Goal: Task Accomplishment & Management: Manage account settings

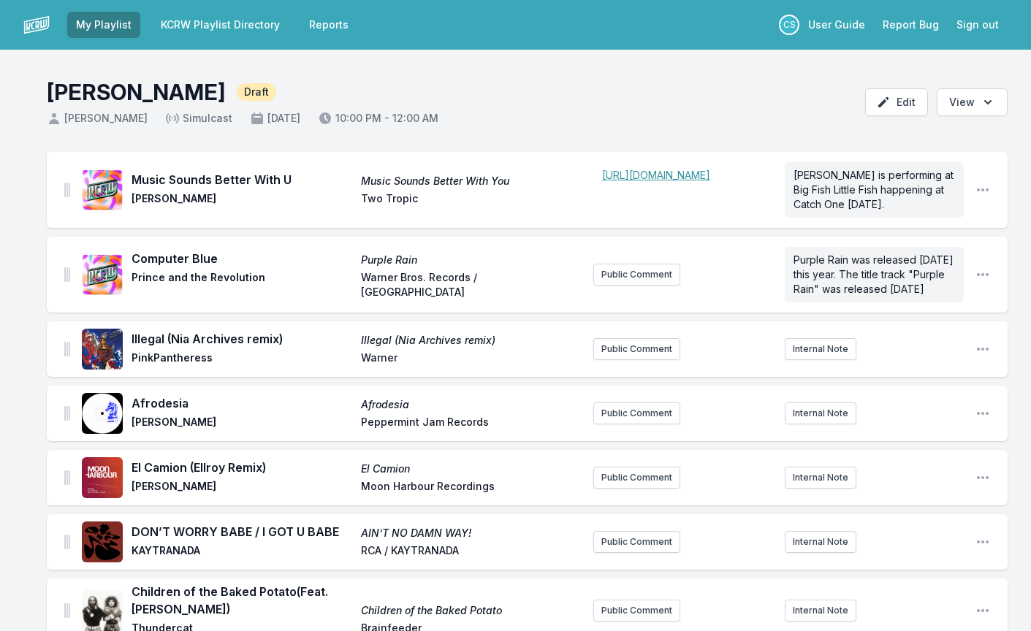
scroll to position [1013, 0]
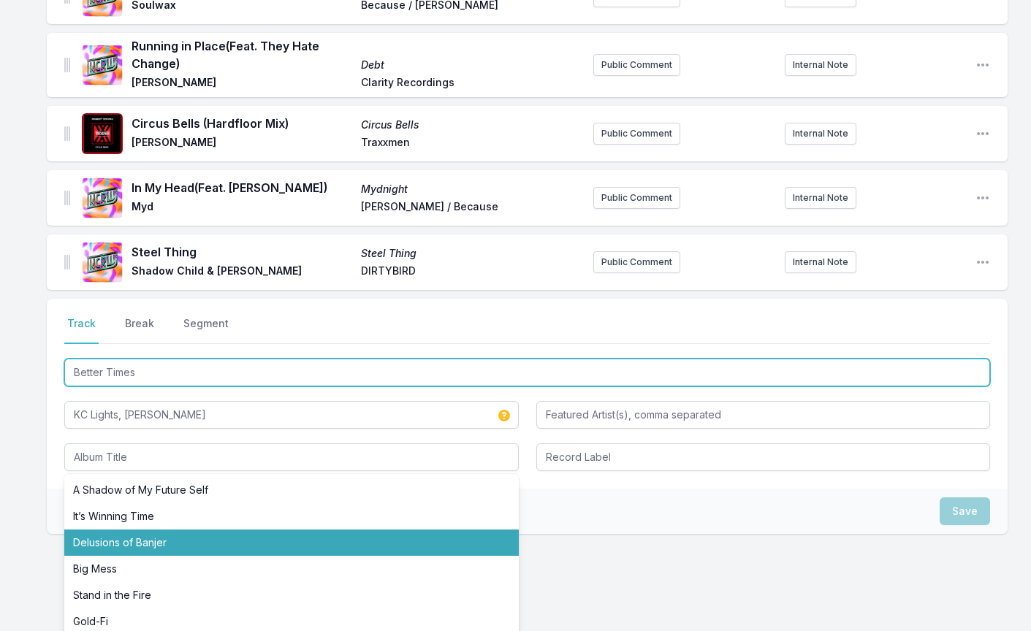
click at [123, 387] on input "Better Times" at bounding box center [527, 373] width 926 height 28
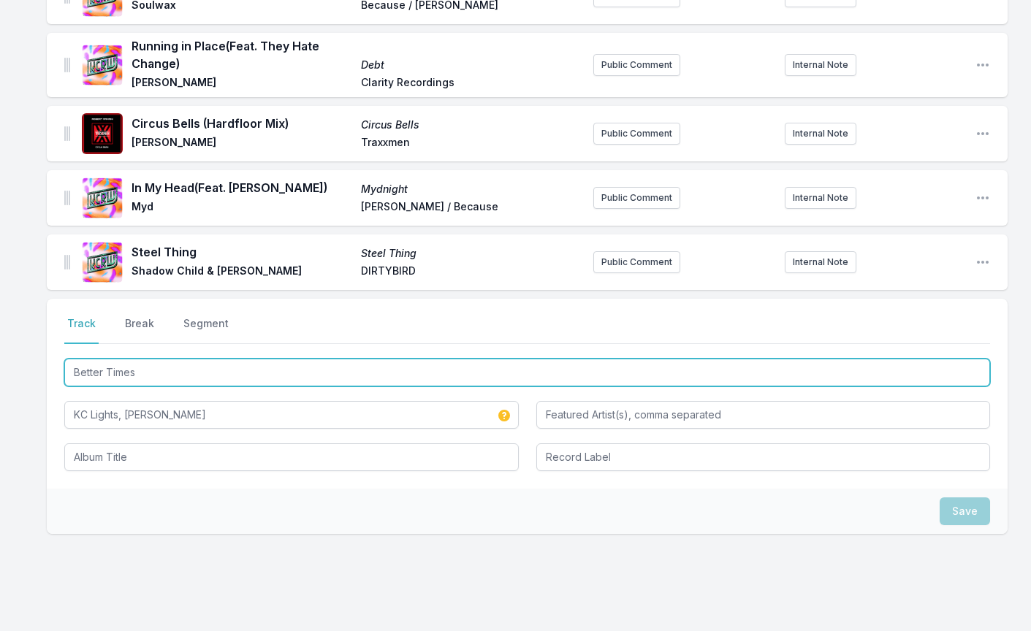
click at [123, 387] on input "Better Times" at bounding box center [527, 373] width 926 height 28
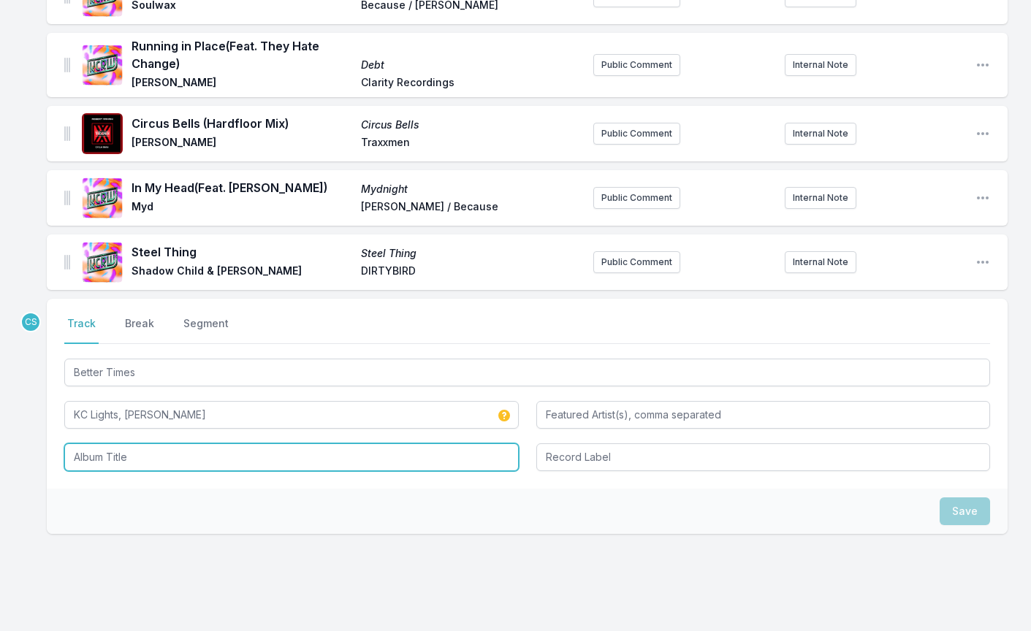
click at [136, 471] on input "Album Title" at bounding box center [291, 457] width 454 height 28
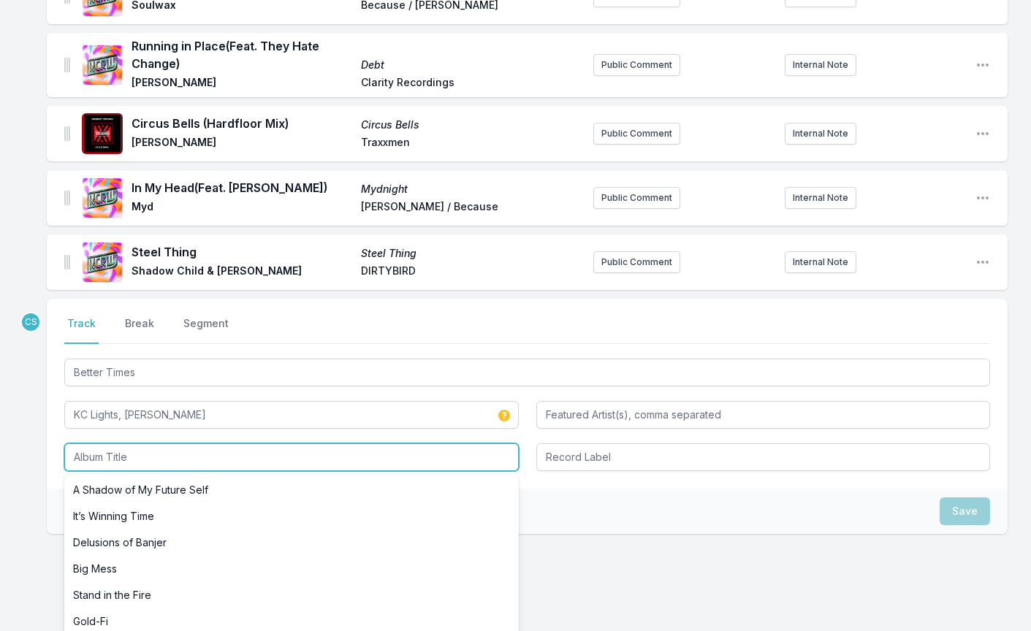
paste input "Better Times"
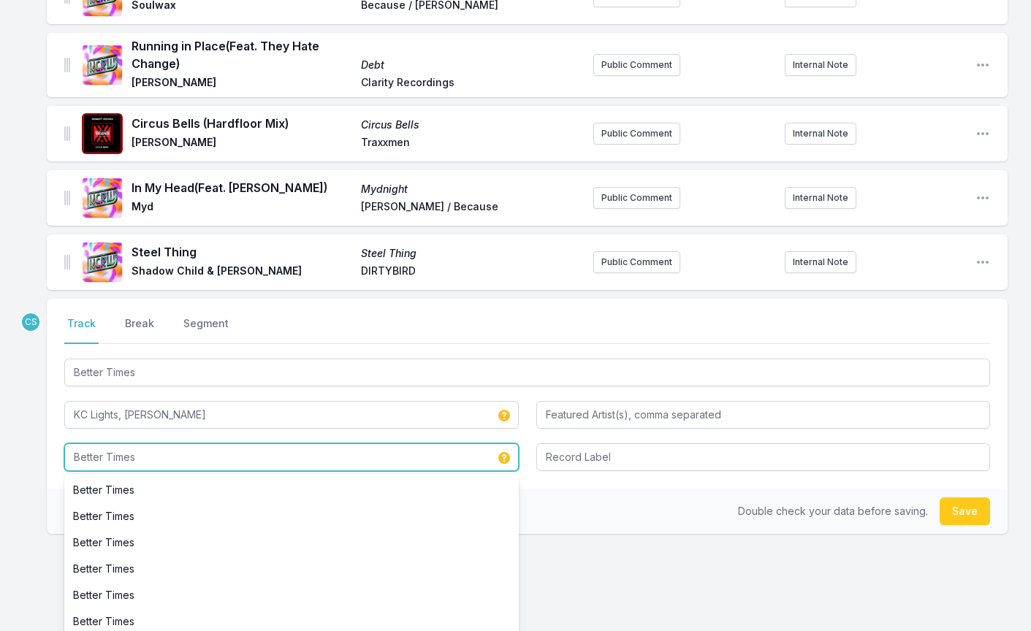
type input "Better Times"
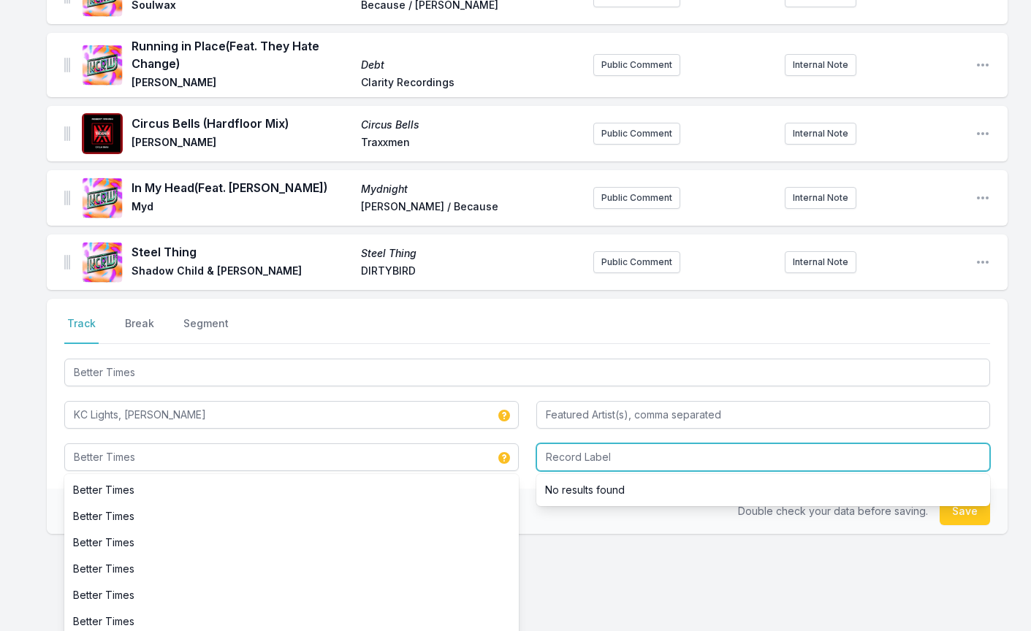
click at [589, 470] on input "Record Label" at bounding box center [763, 457] width 454 height 28
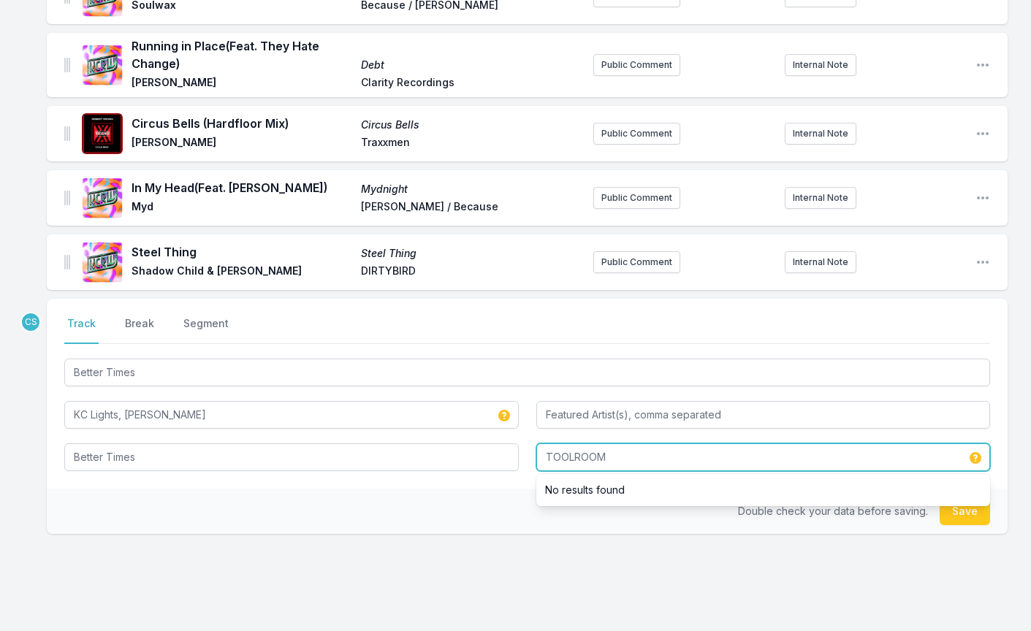
type input "TOOLROOM"
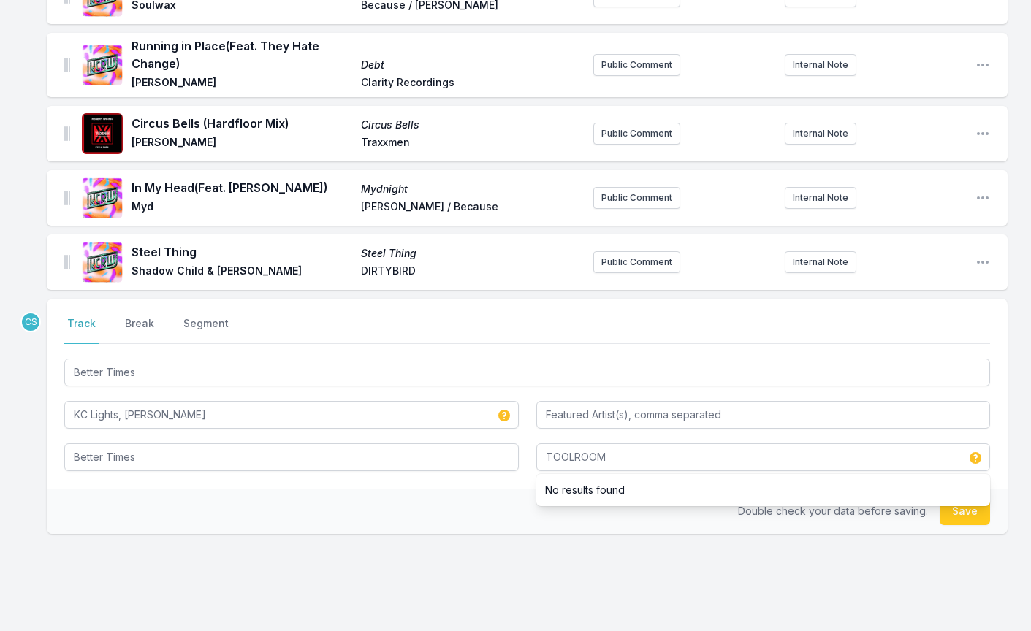
click at [513, 531] on div "Double check your data before saving. Save" at bounding box center [527, 511] width 961 height 45
click at [963, 525] on button "Save" at bounding box center [965, 512] width 50 height 28
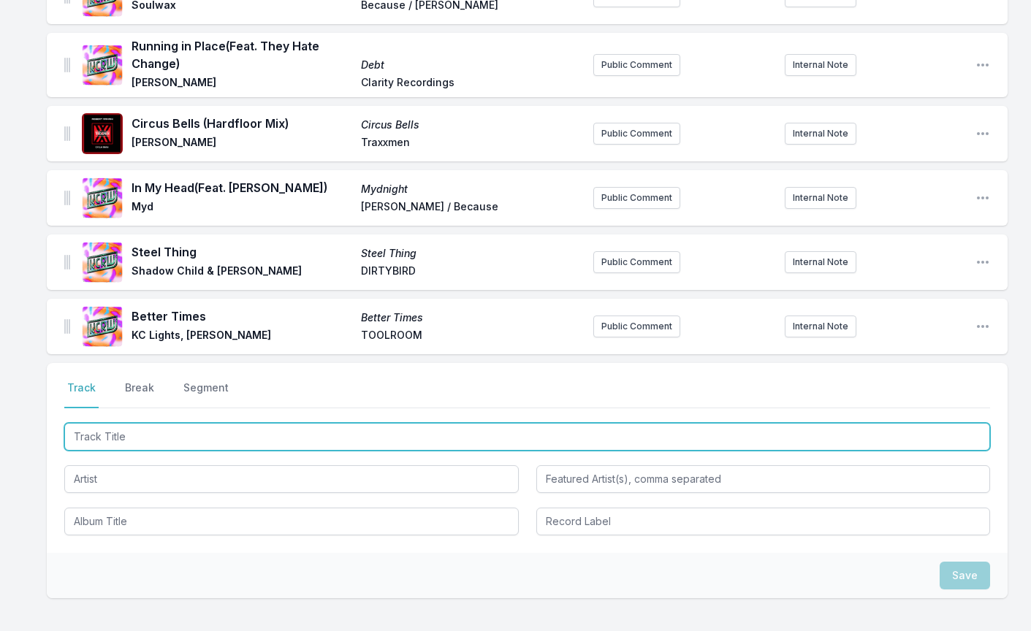
click at [325, 451] on input "Track Title" at bounding box center [527, 437] width 926 height 28
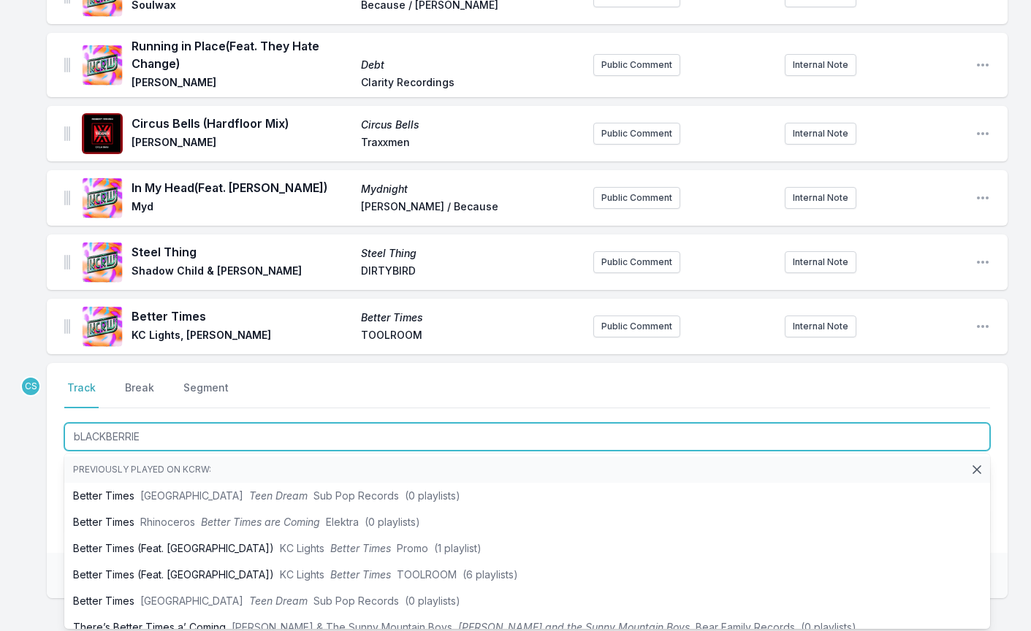
type input "bLACKBERRIES"
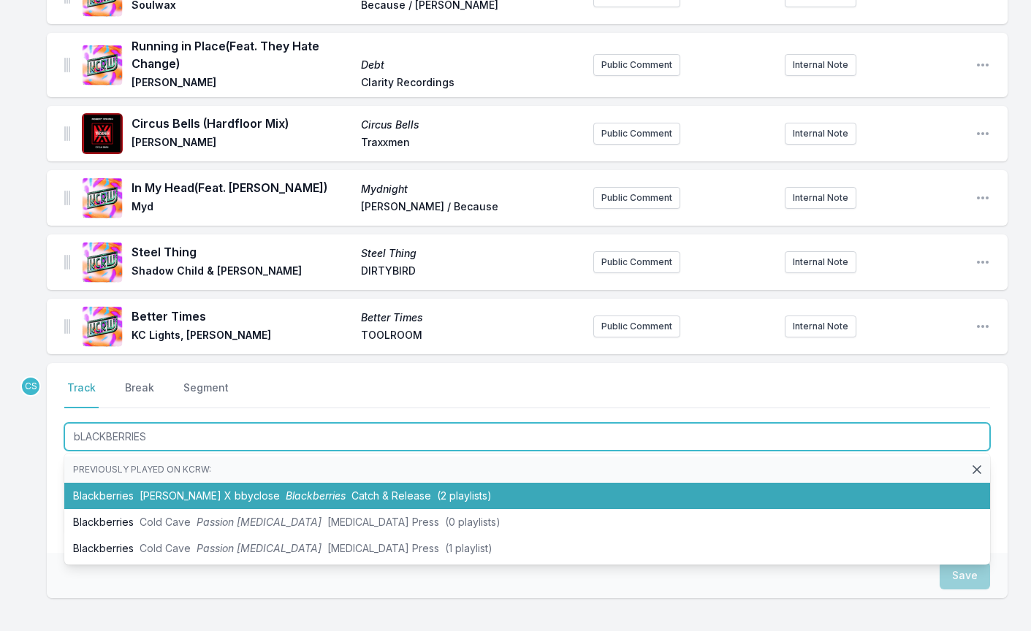
click at [407, 509] on li "Blackberries [PERSON_NAME] X bbyclose Blackberries Catch & Release (2 playlists)" at bounding box center [527, 496] width 926 height 26
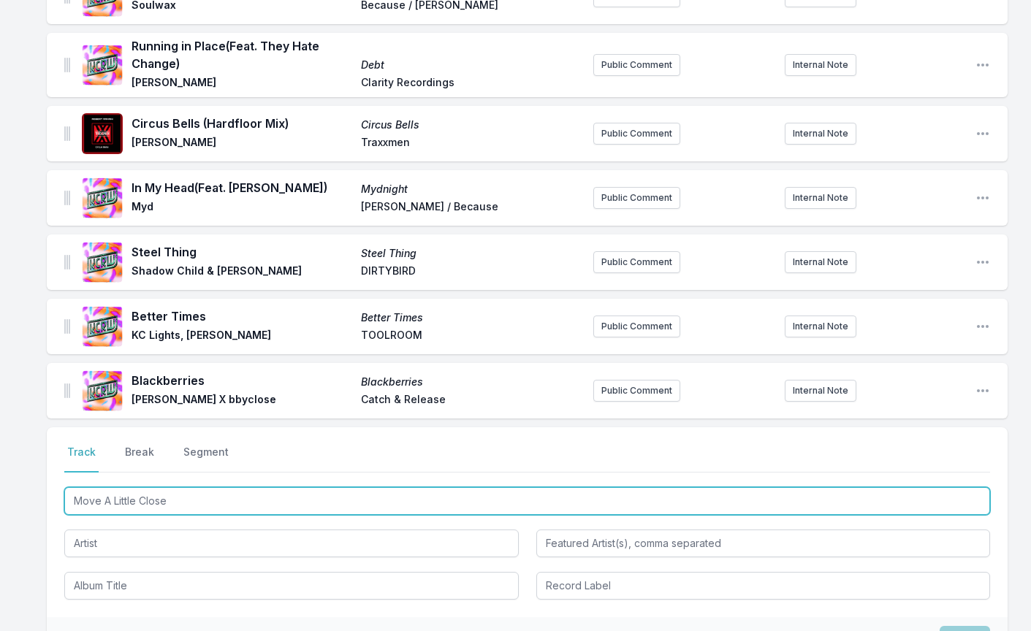
type input "Move A Little Closer"
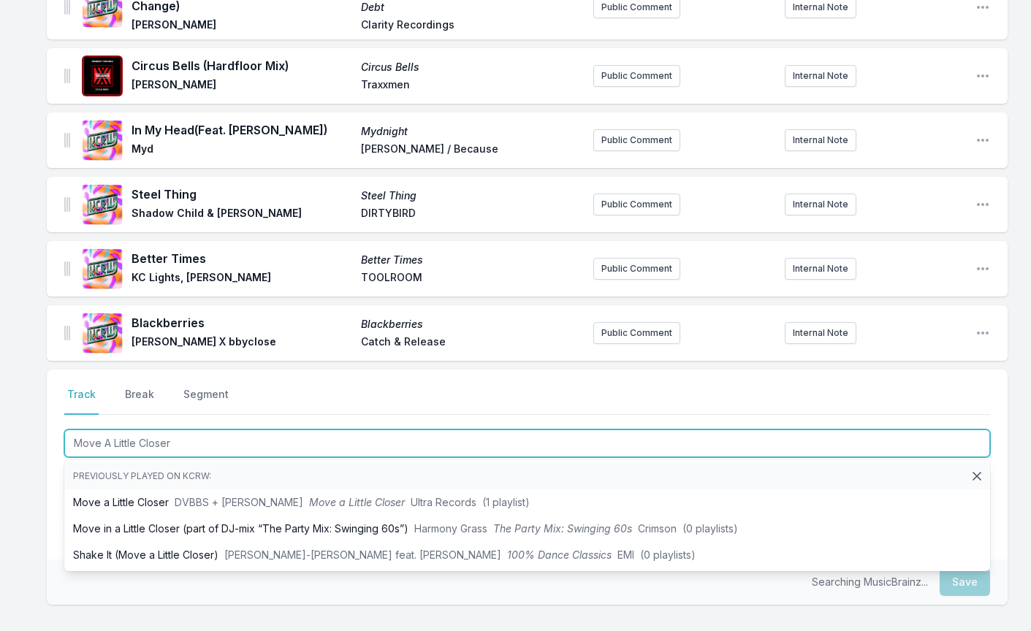
scroll to position [1099, 0]
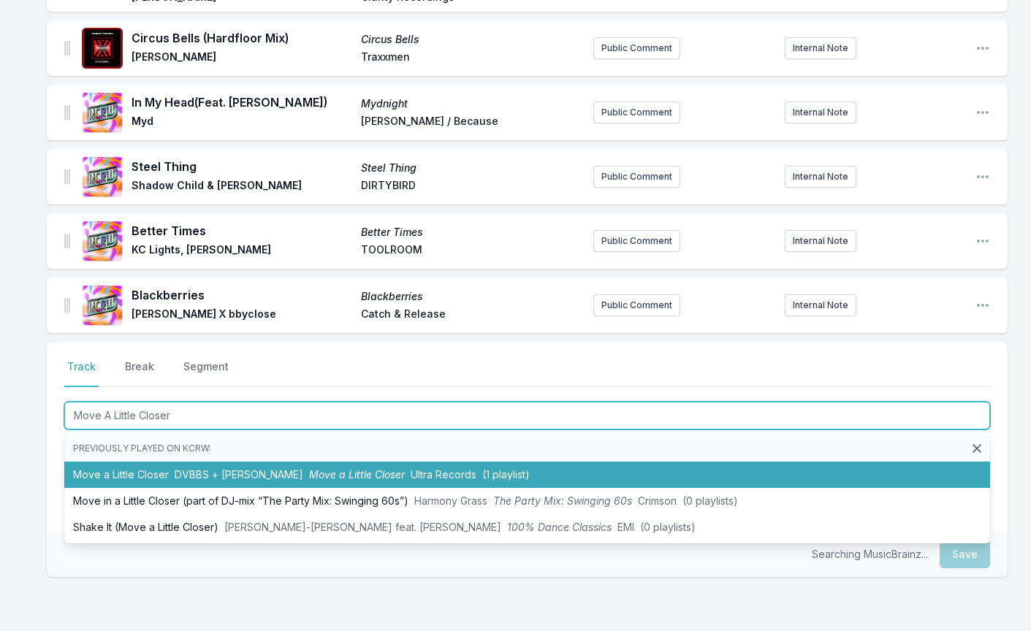
click at [143, 488] on li "Move a Little Closer DVBBS + [PERSON_NAME] Move a Little Closer Ultra Records (…" at bounding box center [527, 475] width 926 height 26
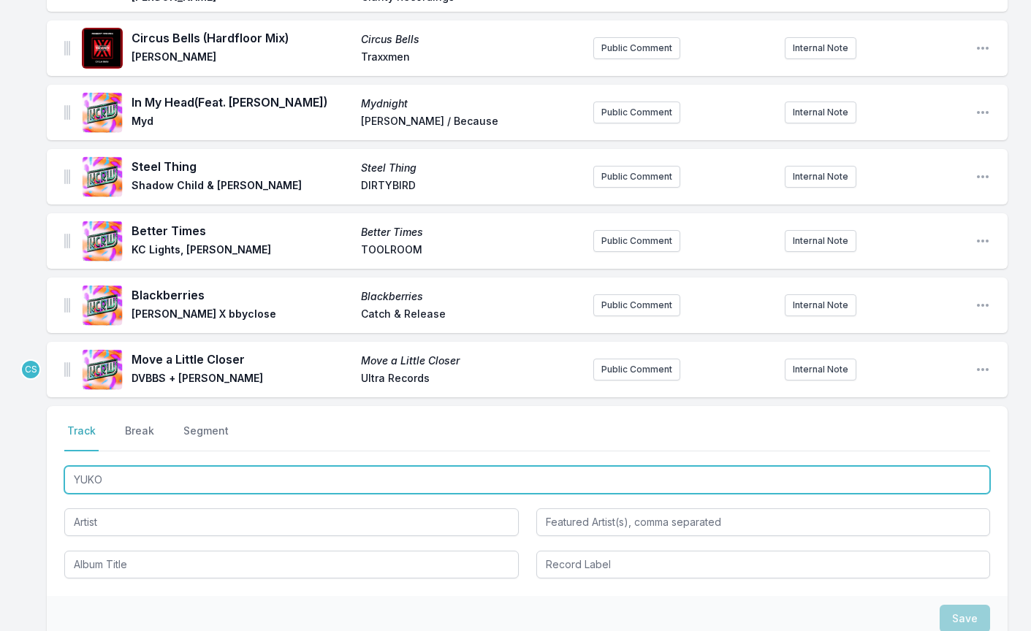
type input "YUKON"
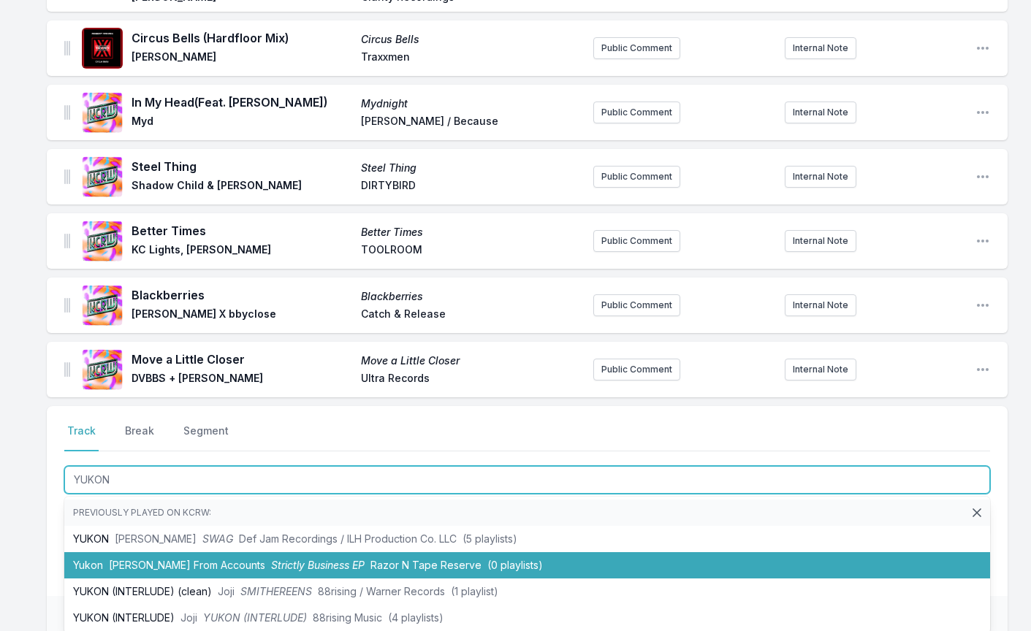
click at [206, 567] on li "Yukon [PERSON_NAME] From Accounts Strictly Business EP Razor N Tape Reserve (0 …" at bounding box center [527, 565] width 926 height 26
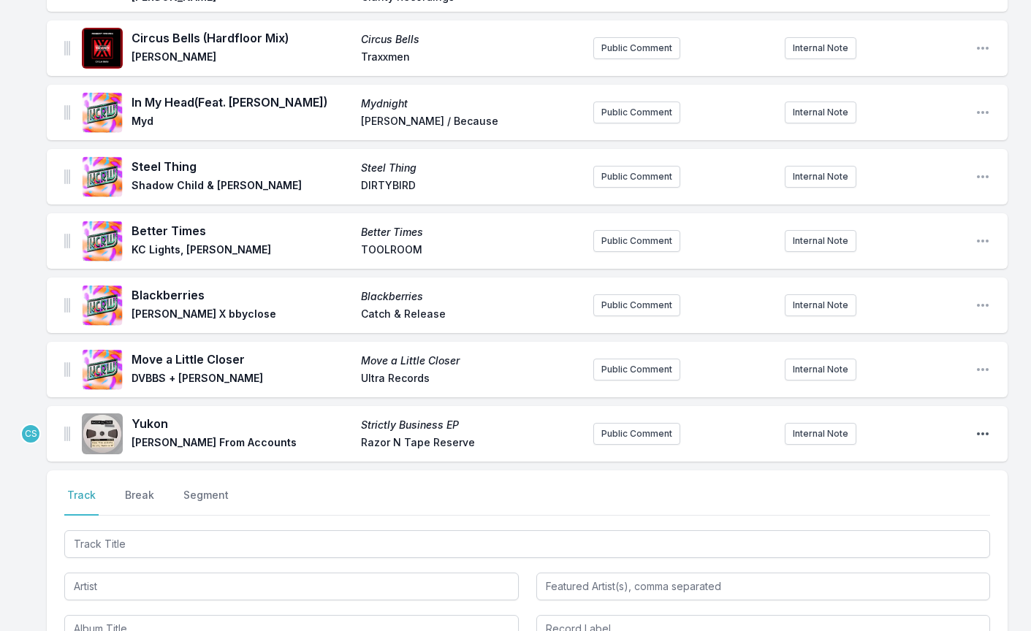
click at [986, 435] on icon "Open playlist item options" at bounding box center [983, 434] width 12 height 3
click at [907, 503] on button "Delete Entry" at bounding box center [908, 489] width 164 height 26
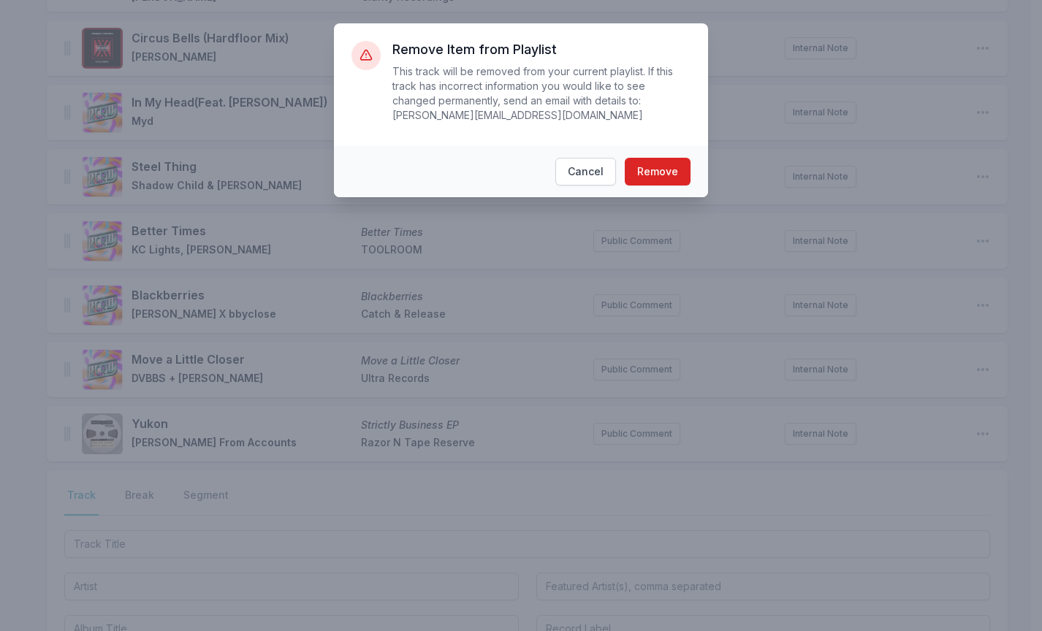
click at [663, 146] on footer "Cancel Remove" at bounding box center [521, 171] width 374 height 51
click at [661, 169] on button "Remove" at bounding box center [658, 172] width 66 height 28
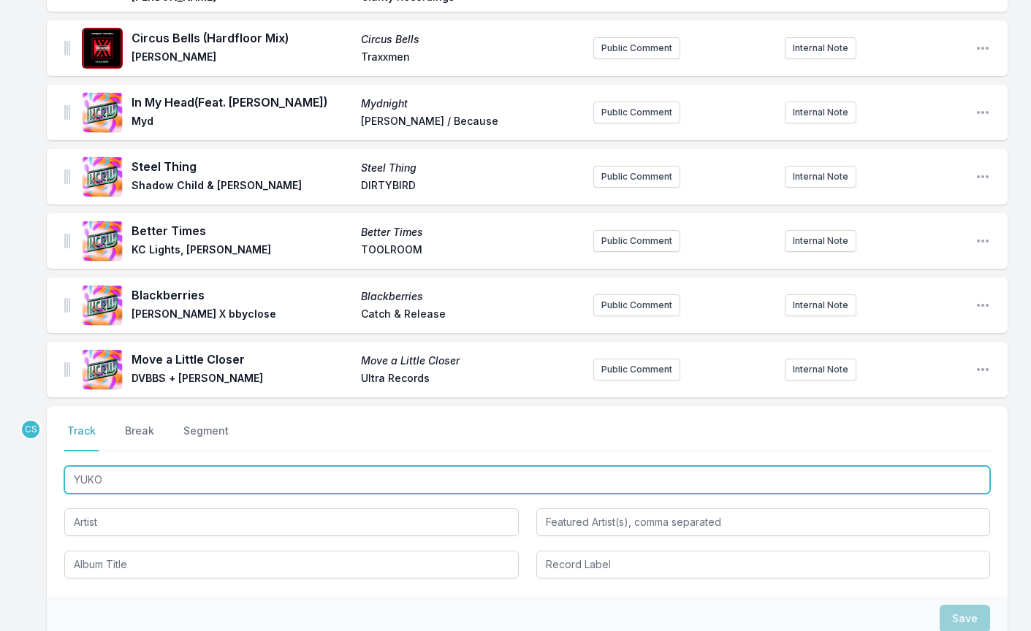
type input "YUKON"
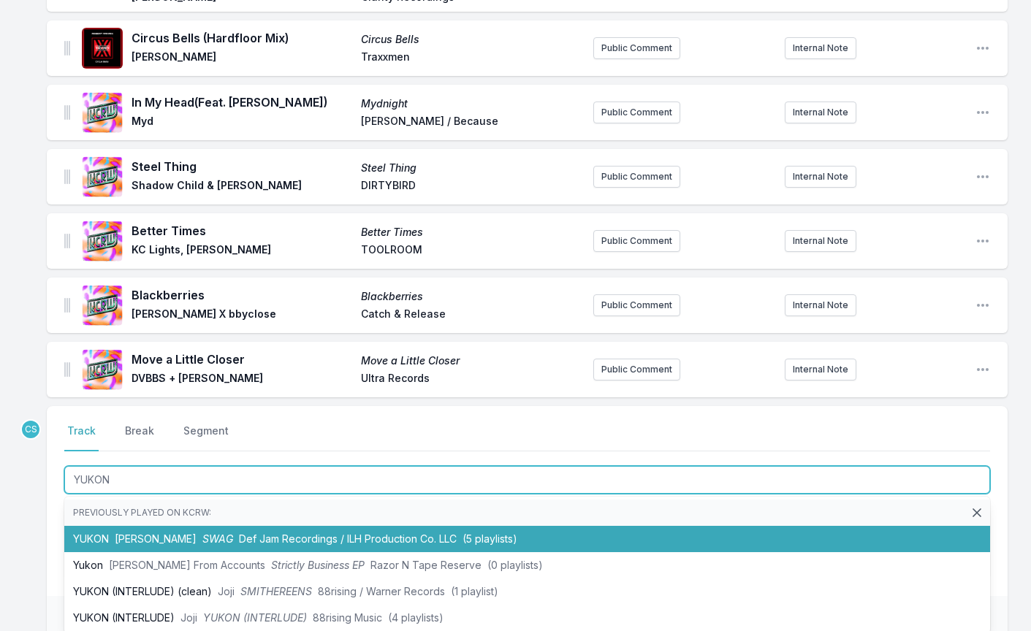
click at [96, 549] on li "YUKON [PERSON_NAME] SWAG Def Jam Recordings / ILH Production Co. LLC (5 playlis…" at bounding box center [527, 539] width 926 height 26
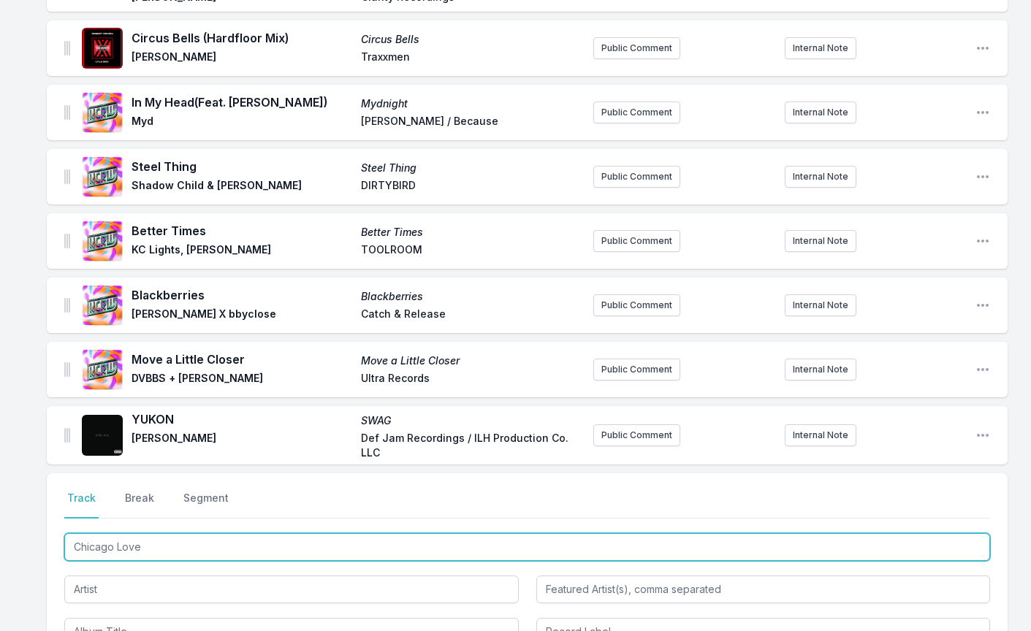
type input "Chicago Love"
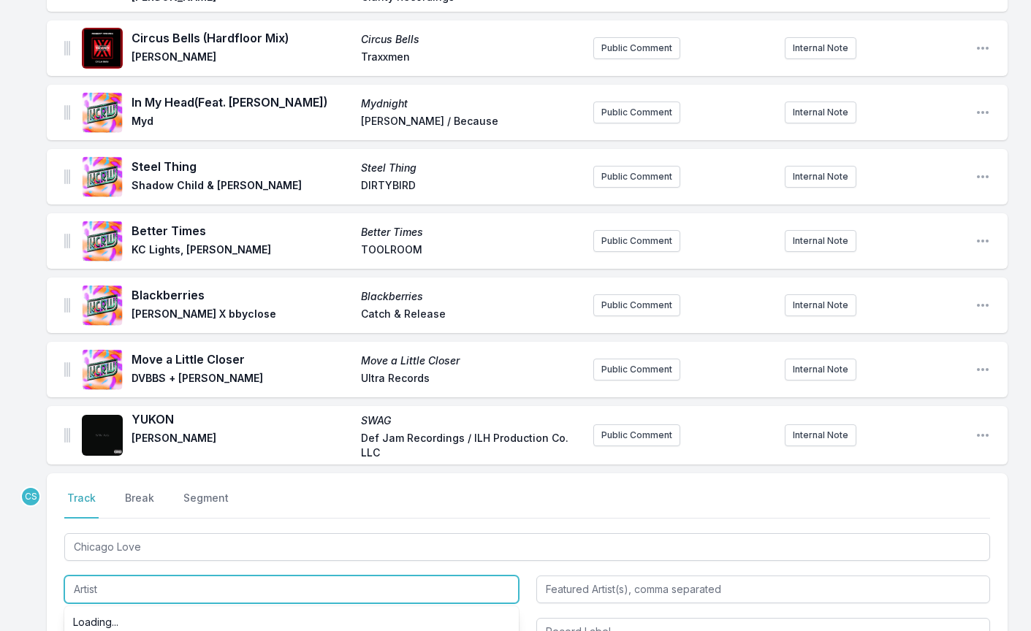
paste input "[PERSON_NAME] Housecat, [PERSON_NAME]"
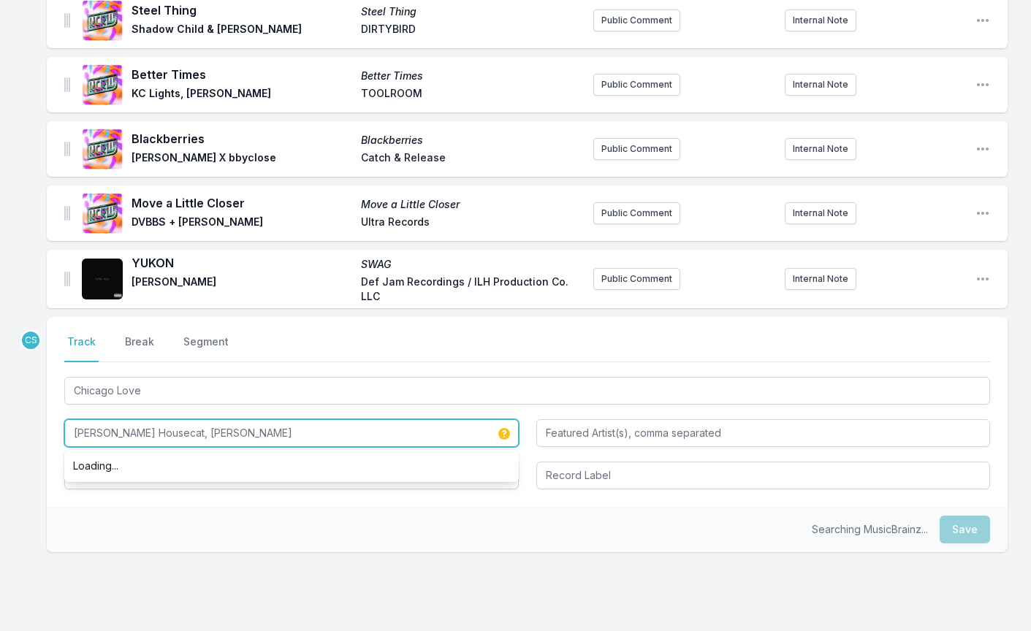
scroll to position [1264, 0]
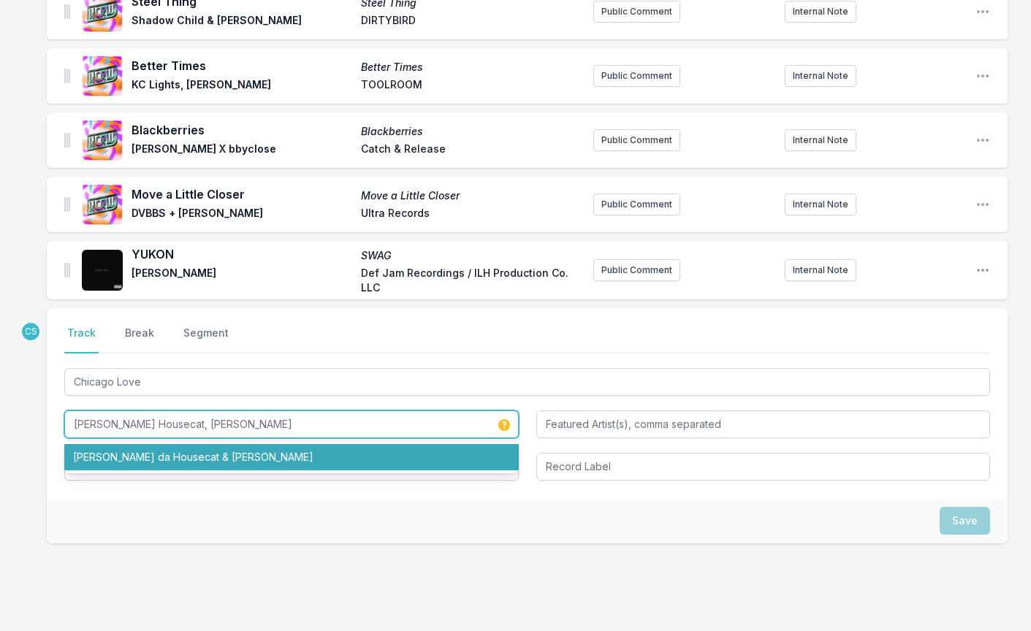
click at [164, 471] on li "[PERSON_NAME] da Housecat & [PERSON_NAME]" at bounding box center [291, 457] width 454 height 26
type input "[PERSON_NAME] da Housecat & [PERSON_NAME]"
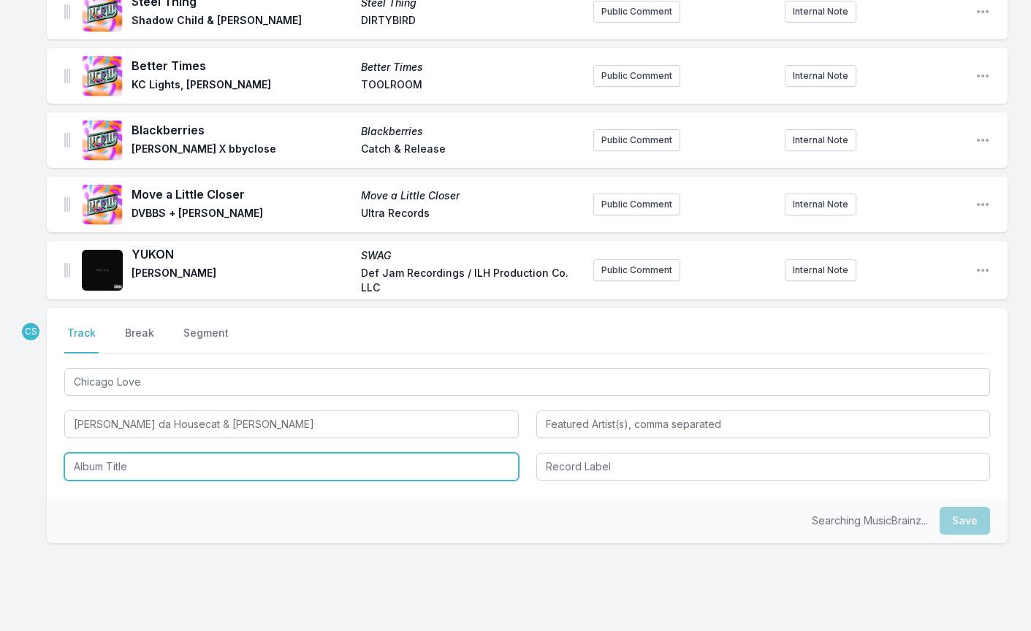
click at [169, 481] on input "Album Title" at bounding box center [291, 467] width 454 height 28
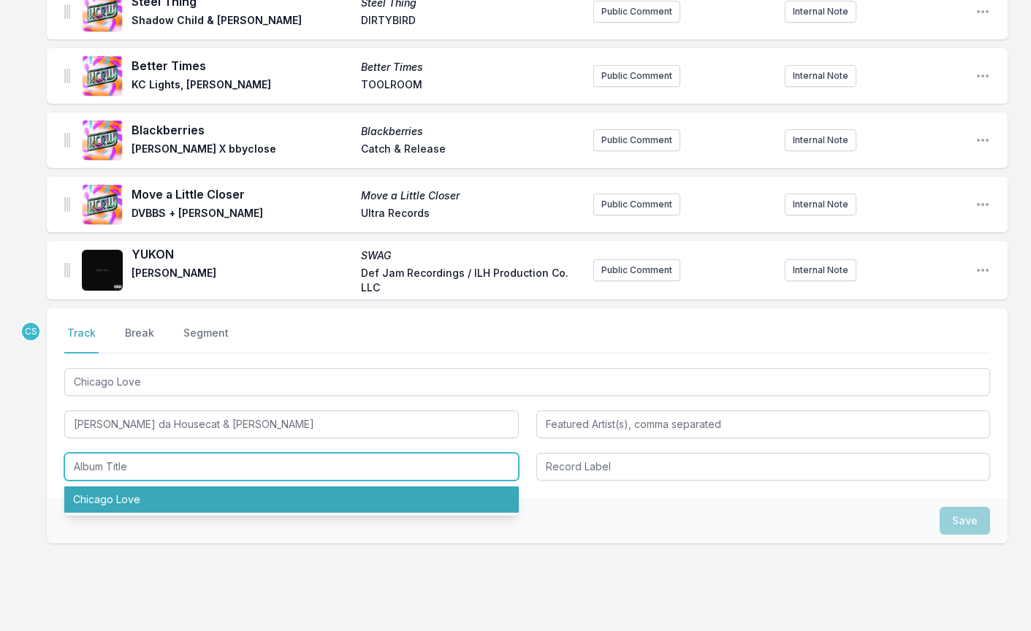
click at [159, 513] on li "Chicago Love" at bounding box center [291, 500] width 454 height 26
type input "Chicago Love"
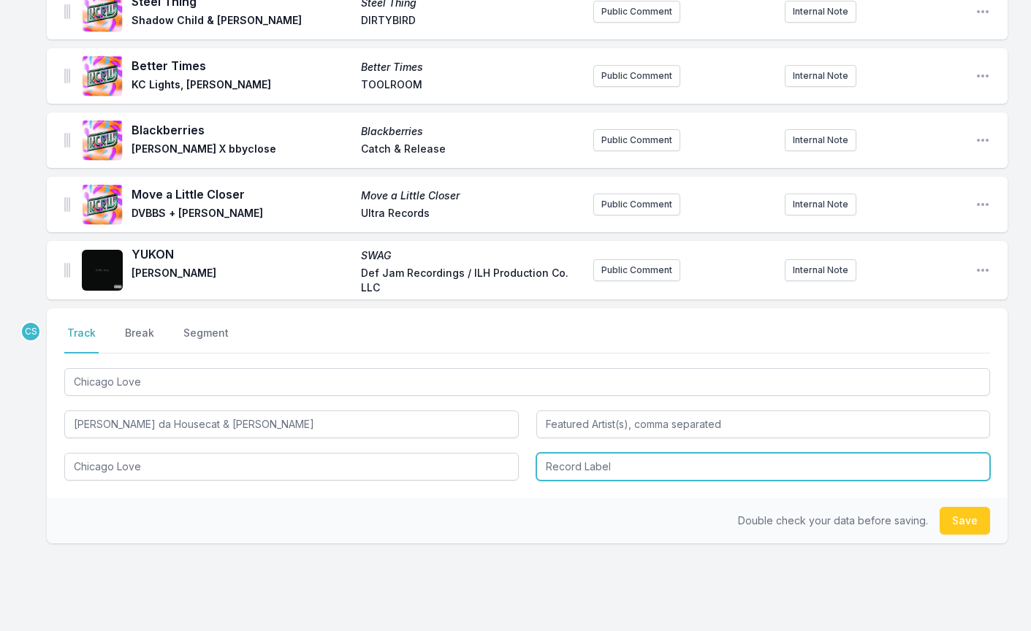
click at [641, 481] on input "Record Label" at bounding box center [763, 467] width 454 height 28
click at [637, 513] on li "Founders of Filth" at bounding box center [763, 500] width 454 height 26
type input "Founders of Filth"
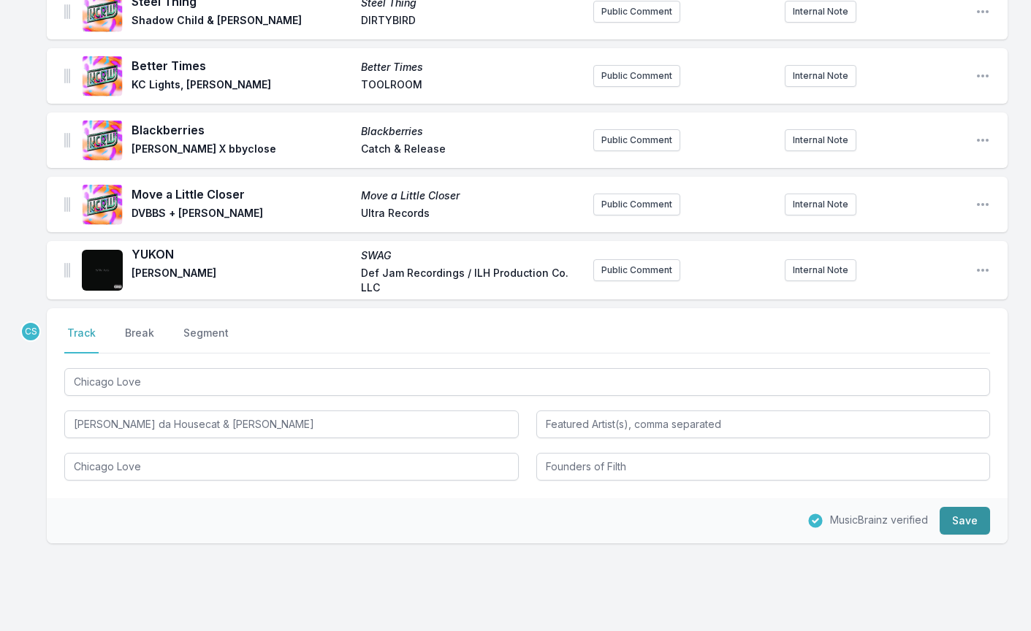
click at [977, 535] on button "Save" at bounding box center [965, 521] width 50 height 28
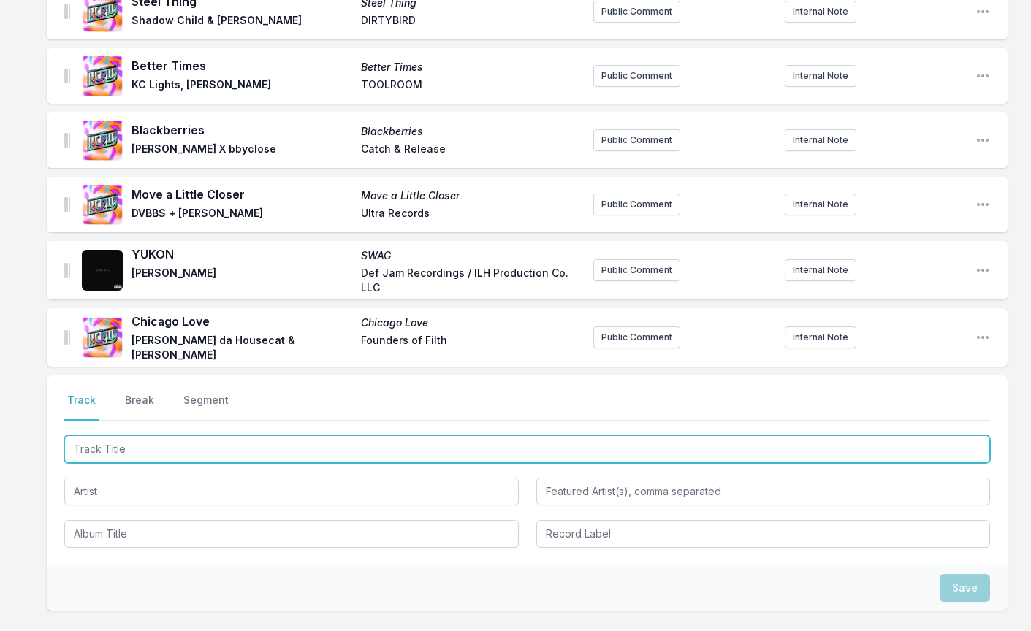
click at [115, 458] on input "Track Title" at bounding box center [527, 449] width 926 height 28
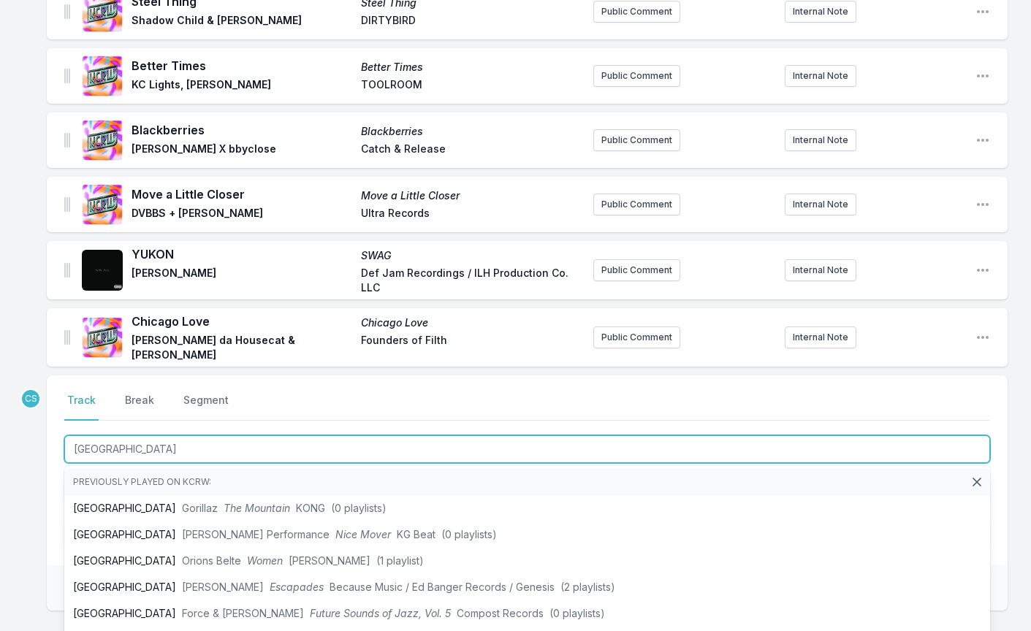
type input "[GEOGRAPHIC_DATA]"
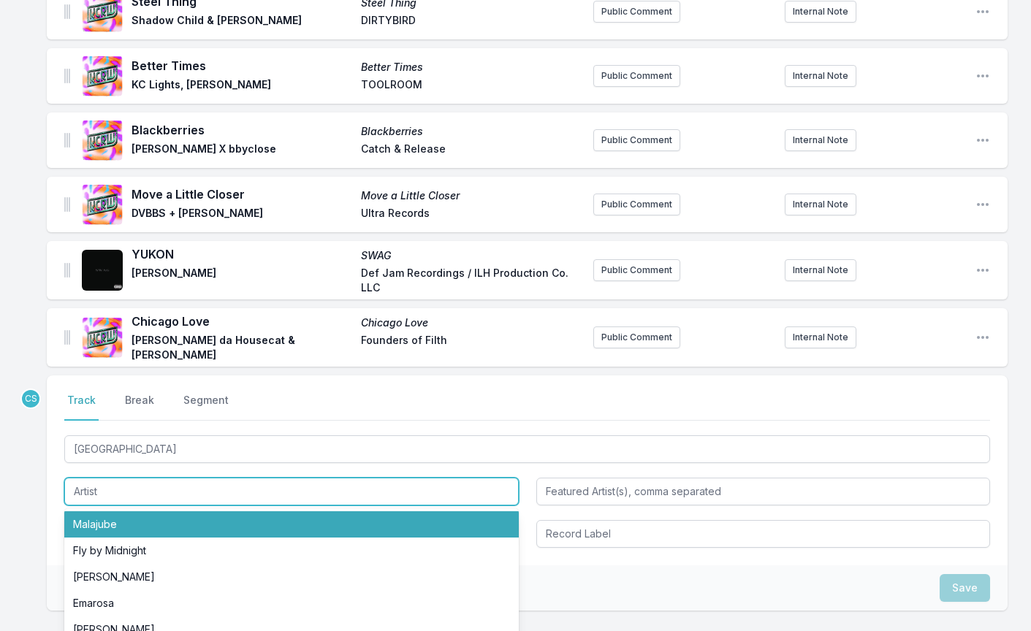
paste input "Crusy, [PERSON_NAME]"
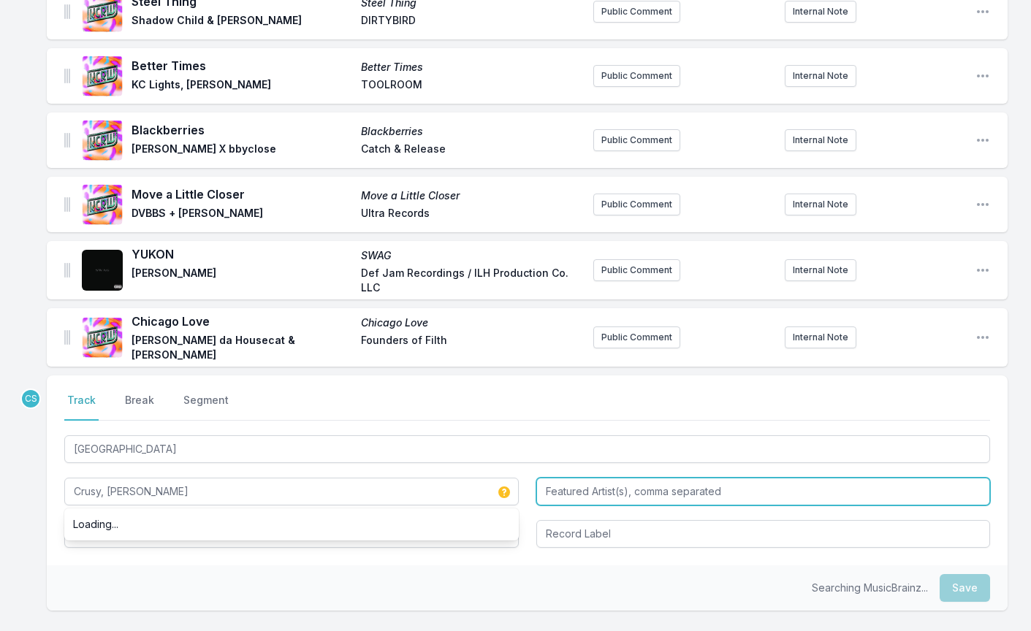
type input "Crusy, [PERSON_NAME]"
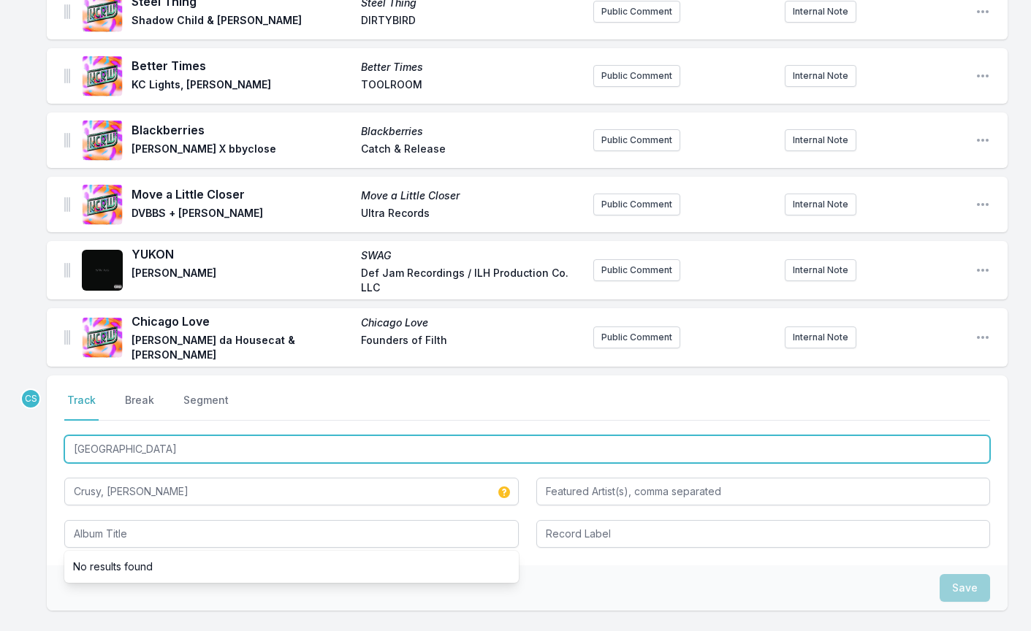
click at [118, 463] on input "[GEOGRAPHIC_DATA]" at bounding box center [527, 449] width 926 height 28
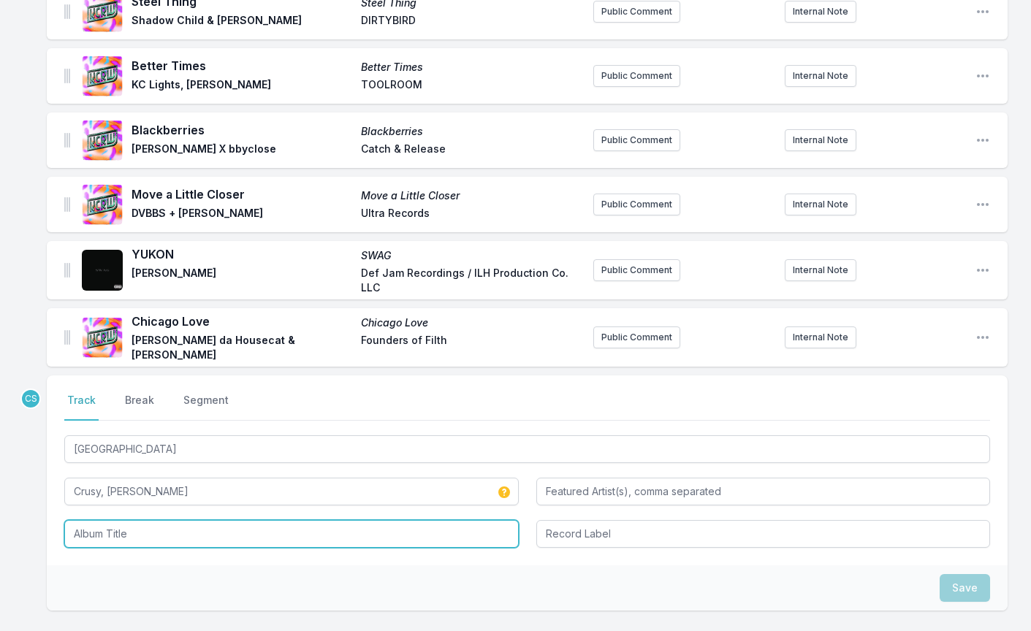
click at [92, 547] on input "Album Title" at bounding box center [291, 534] width 454 height 28
paste input "[GEOGRAPHIC_DATA]"
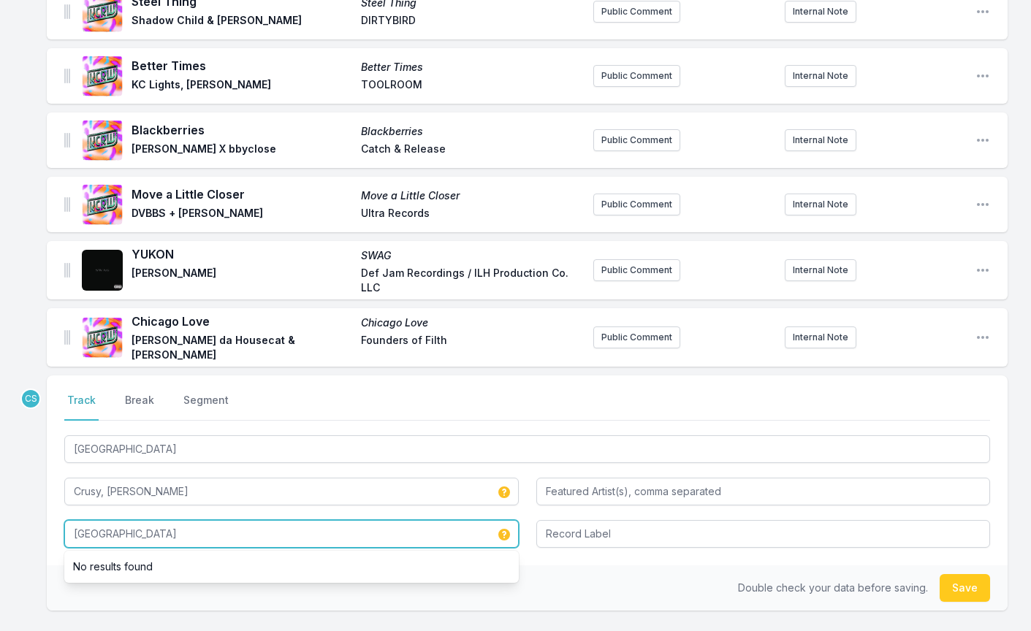
type input "[GEOGRAPHIC_DATA]"
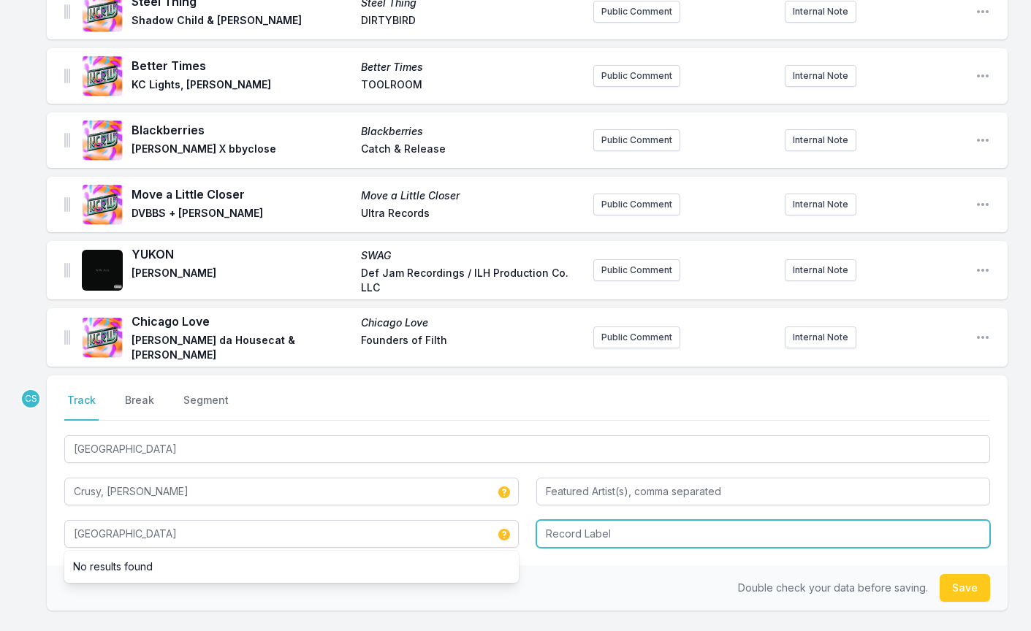
click at [671, 548] on input "Record Label" at bounding box center [763, 534] width 454 height 28
type input "Process Records"
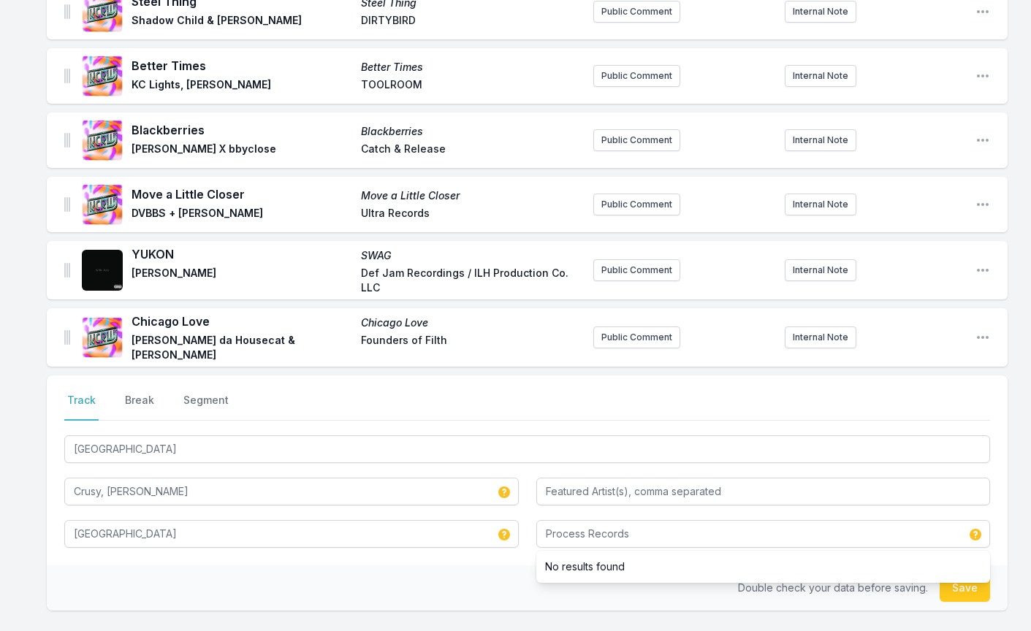
click at [970, 602] on button "Save" at bounding box center [965, 588] width 50 height 28
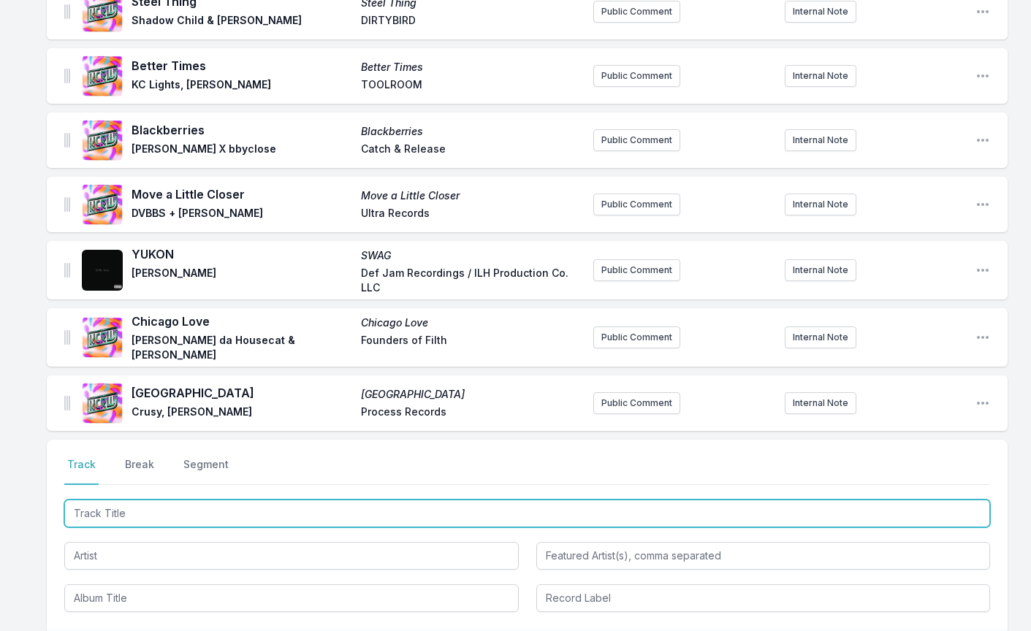
click at [110, 528] on input "Track Title" at bounding box center [527, 514] width 926 height 28
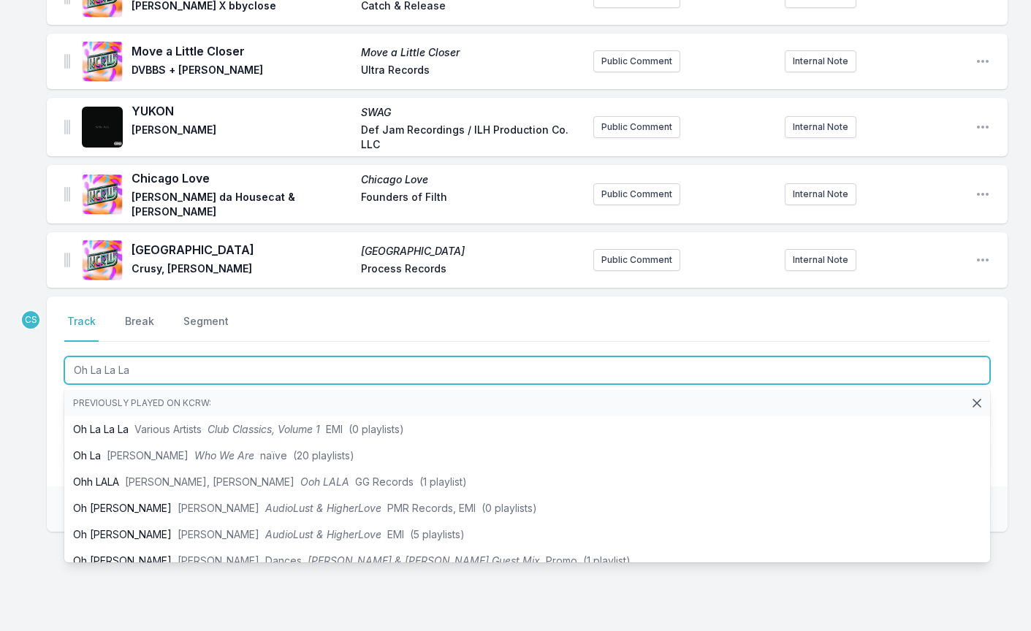
scroll to position [1410, 0]
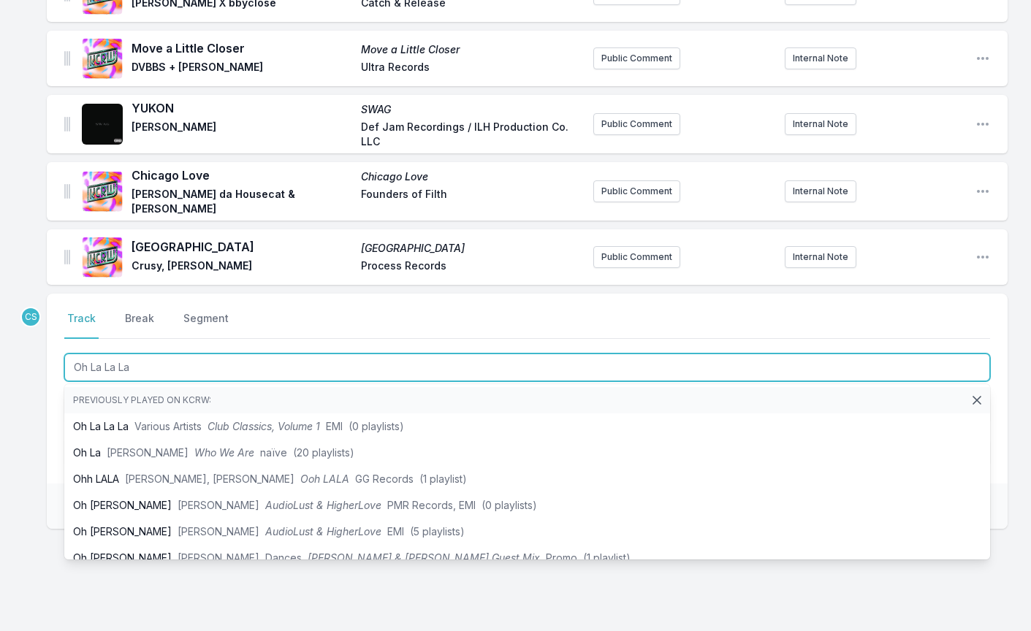
type input "Oh La La La"
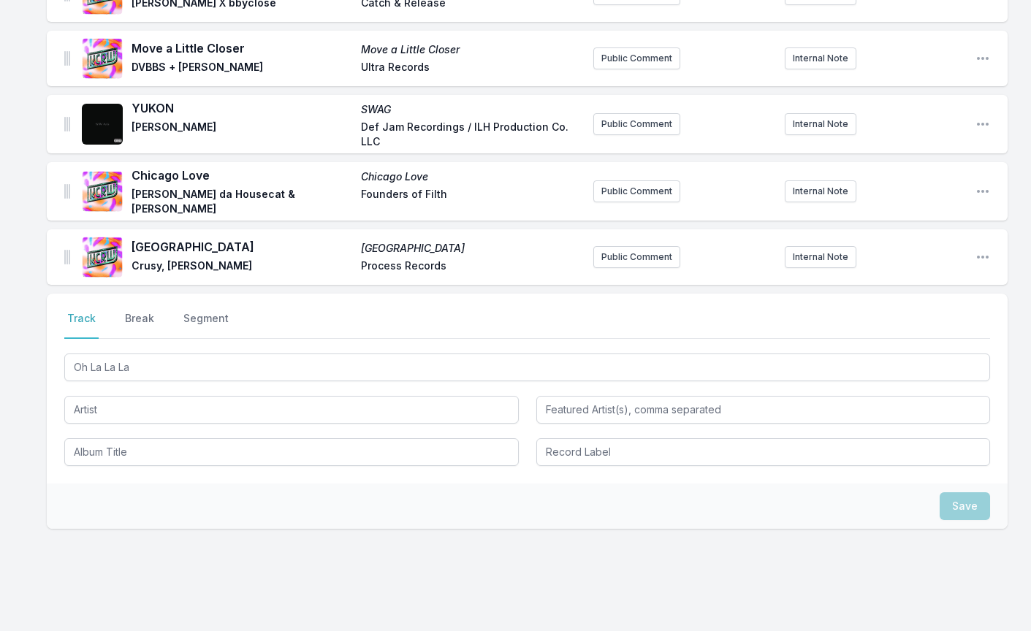
click at [103, 438] on div "Oh La La La" at bounding box center [527, 408] width 926 height 115
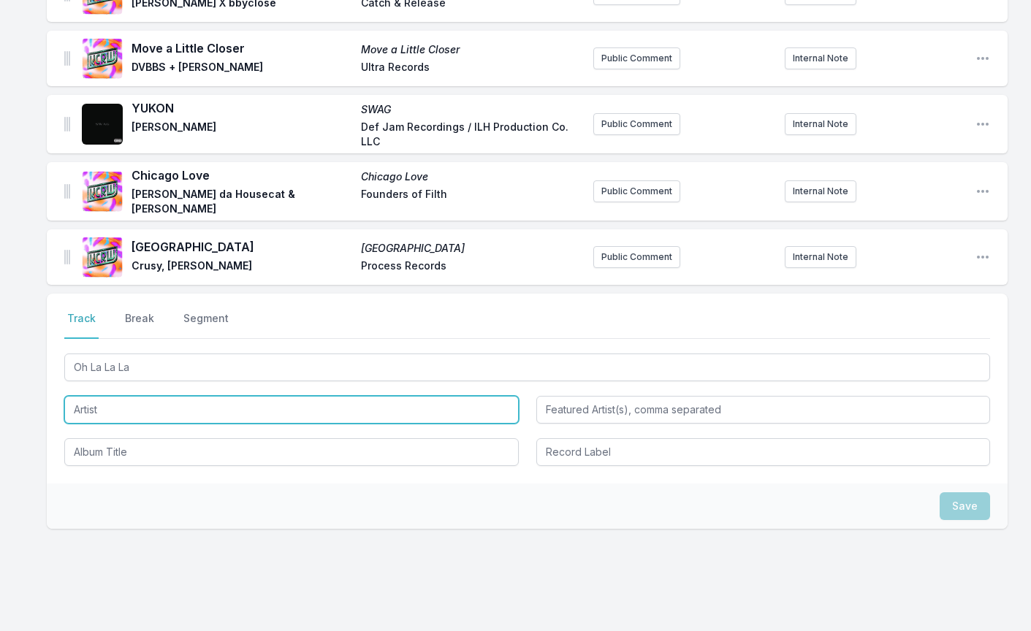
click at [102, 424] on input "Artist" at bounding box center [291, 410] width 454 height 28
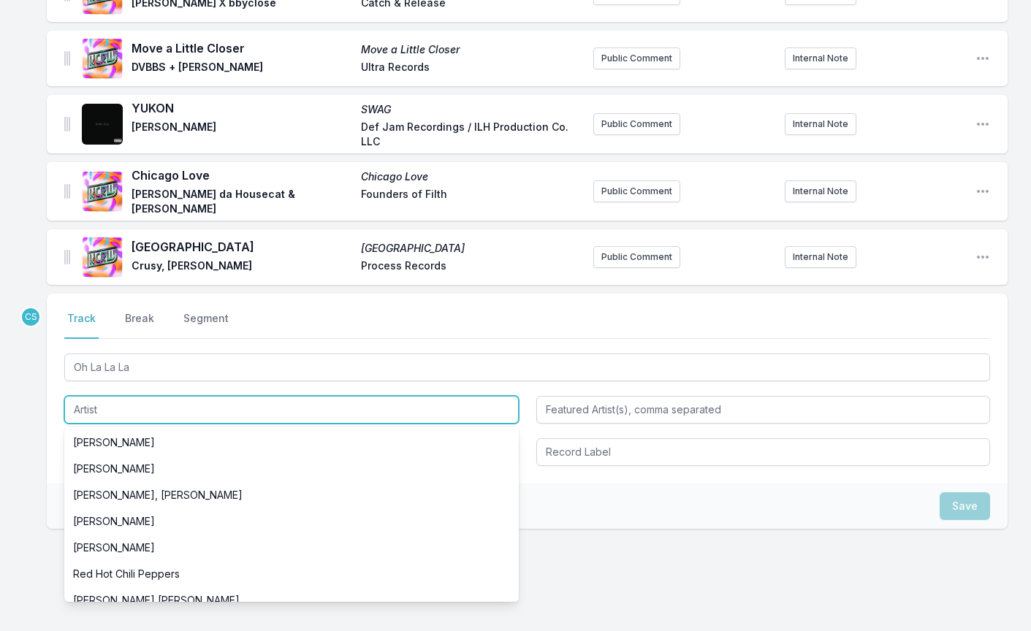
paste input "2 Eivissa"
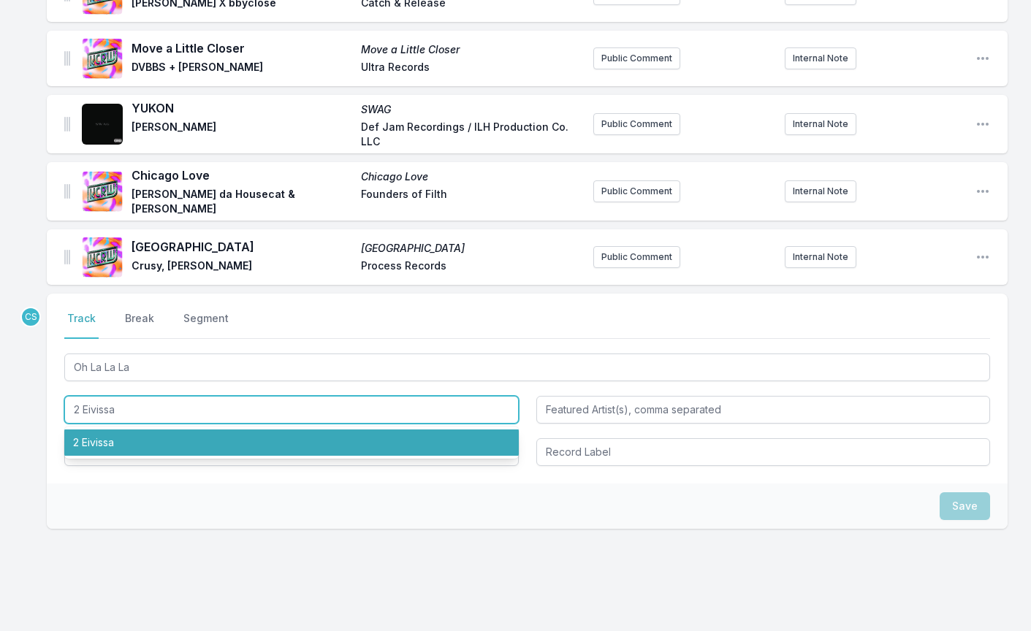
click at [110, 452] on li "2 Eivissa" at bounding box center [291, 443] width 454 height 26
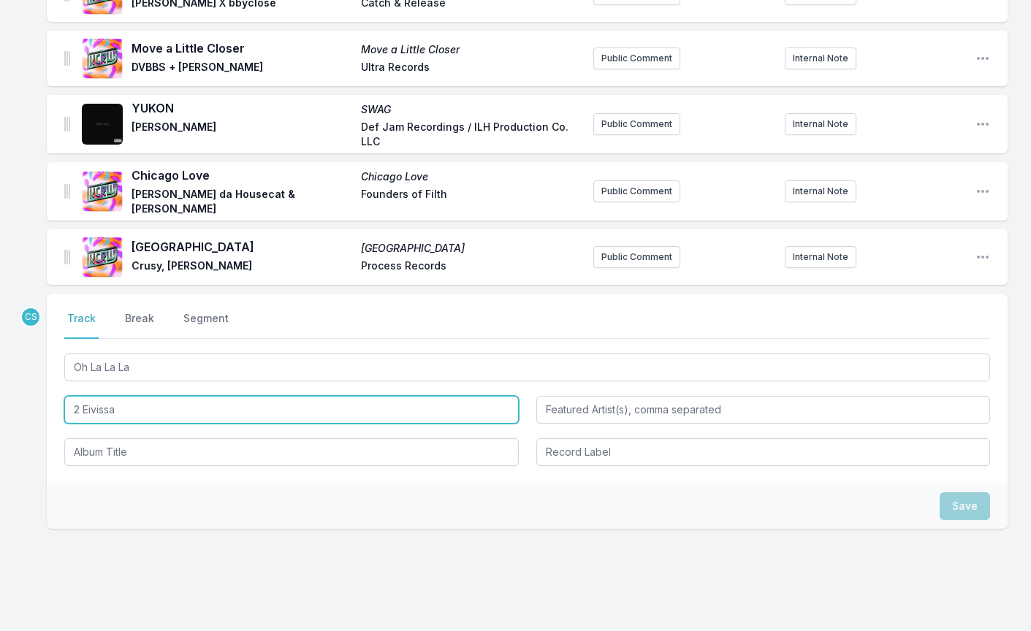
type input "2 Eivissa"
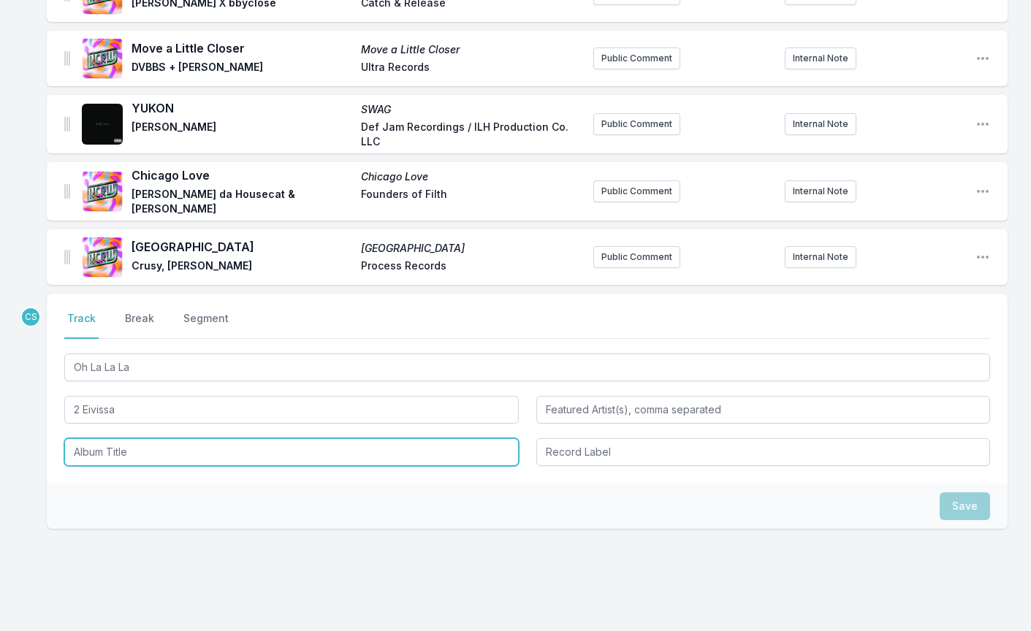
click at [110, 466] on input "Album Title" at bounding box center [291, 452] width 454 height 28
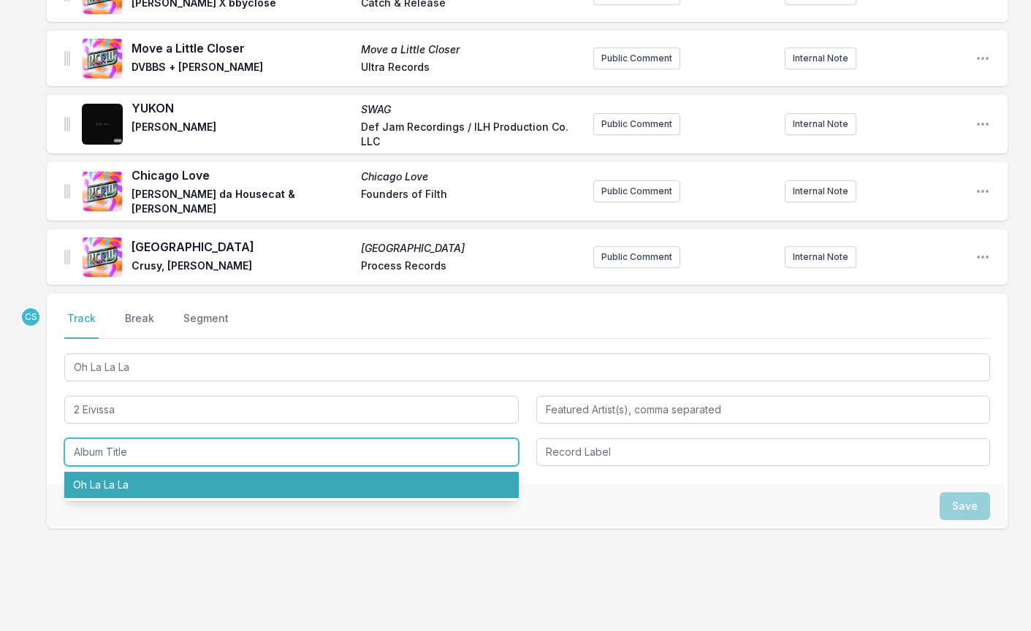
click at [129, 495] on li "Oh La La La" at bounding box center [291, 485] width 454 height 26
type input "Oh La La La"
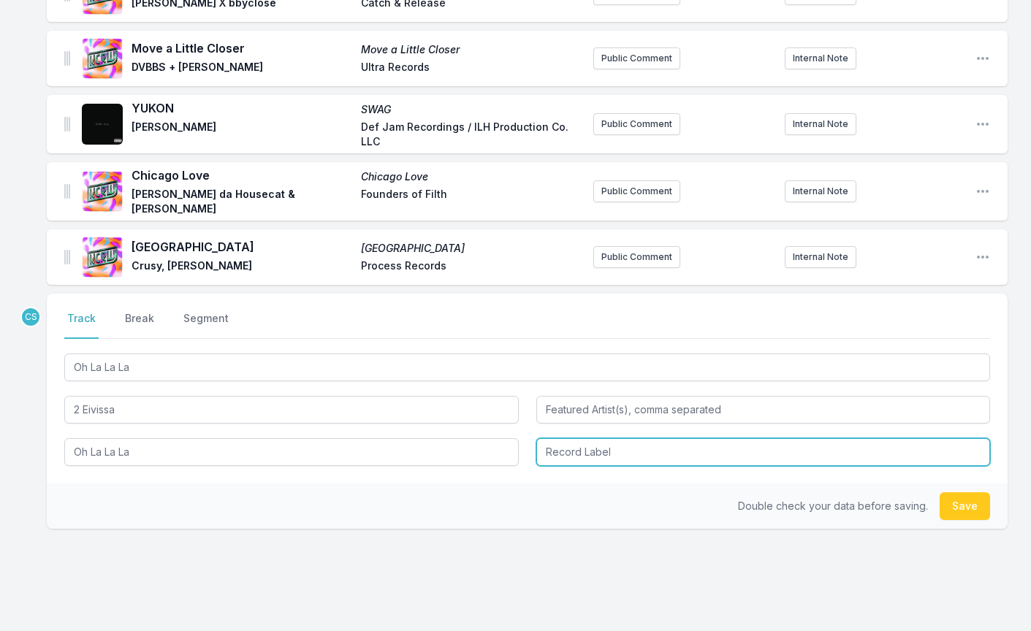
click at [579, 459] on input "Record Label" at bounding box center [763, 452] width 454 height 28
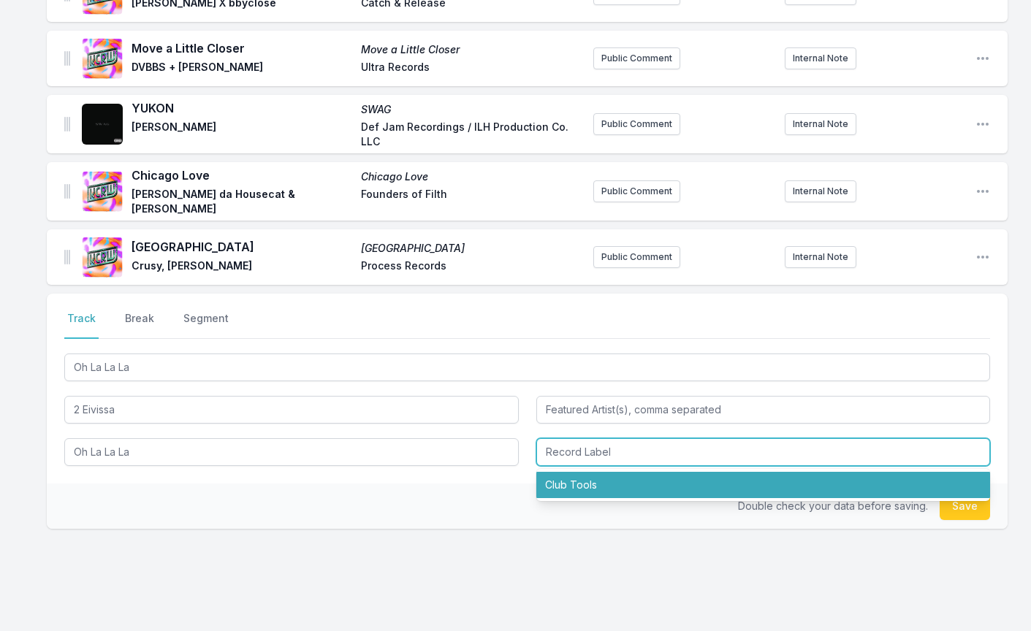
click at [590, 498] on li "Club Tools" at bounding box center [763, 485] width 454 height 26
type input "Club Tools"
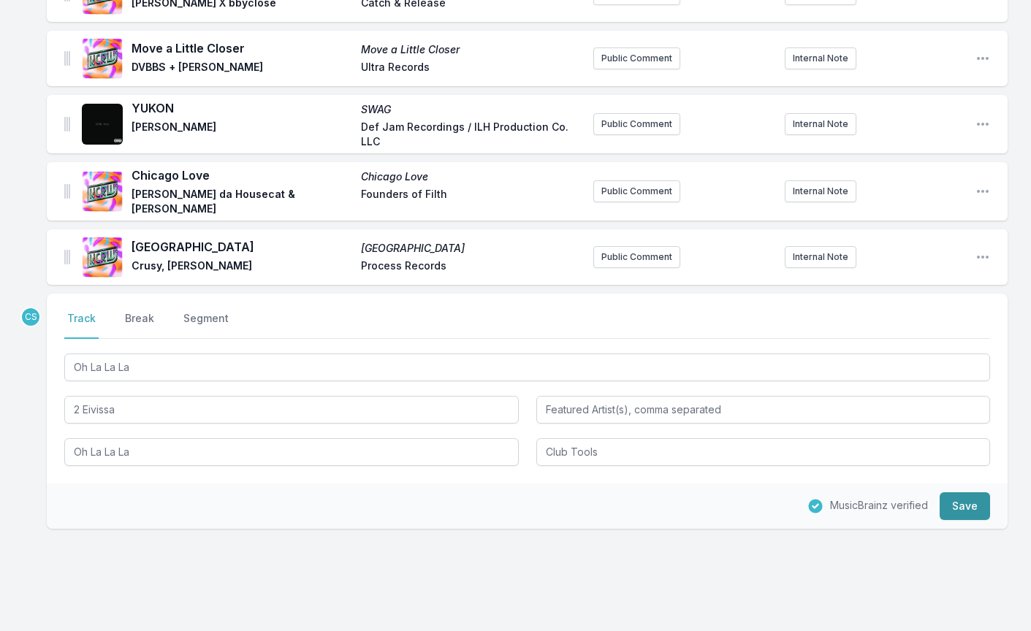
click at [959, 520] on button "Save" at bounding box center [965, 506] width 50 height 28
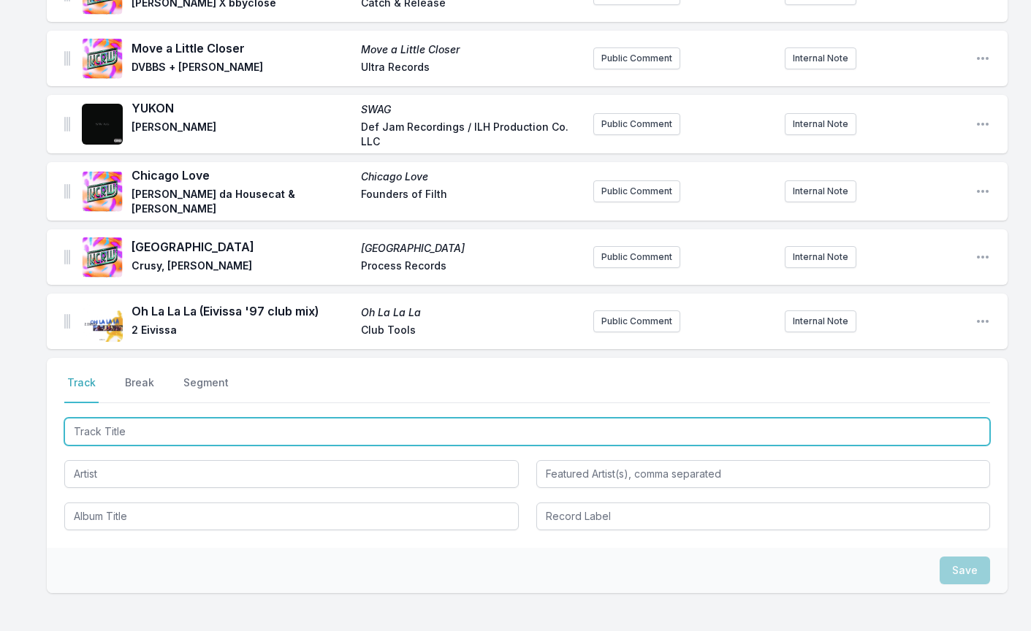
click at [313, 446] on input "Track Title" at bounding box center [527, 432] width 926 height 28
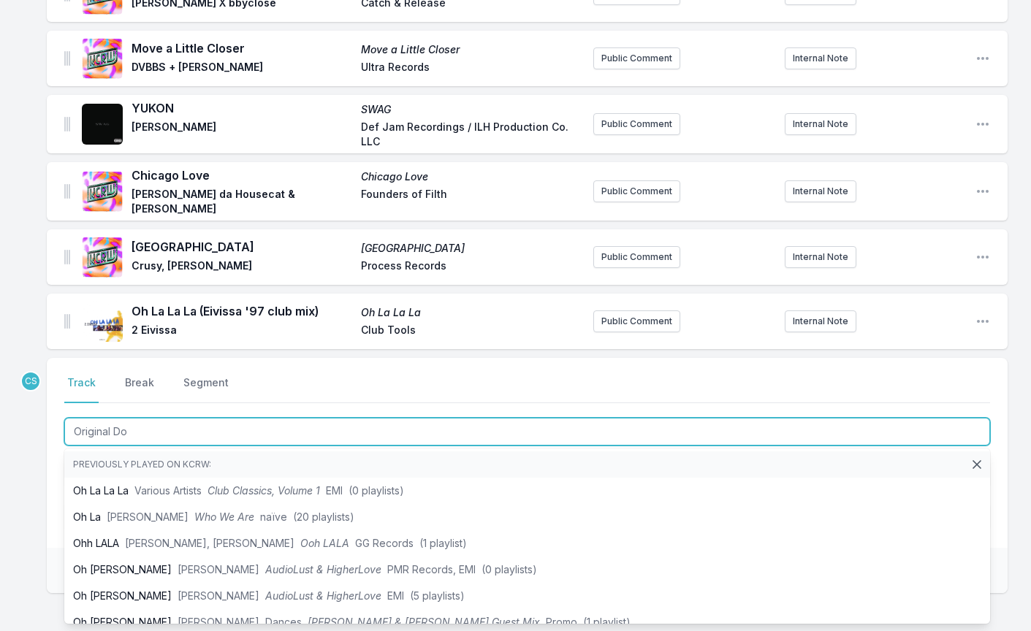
type input "Original Don"
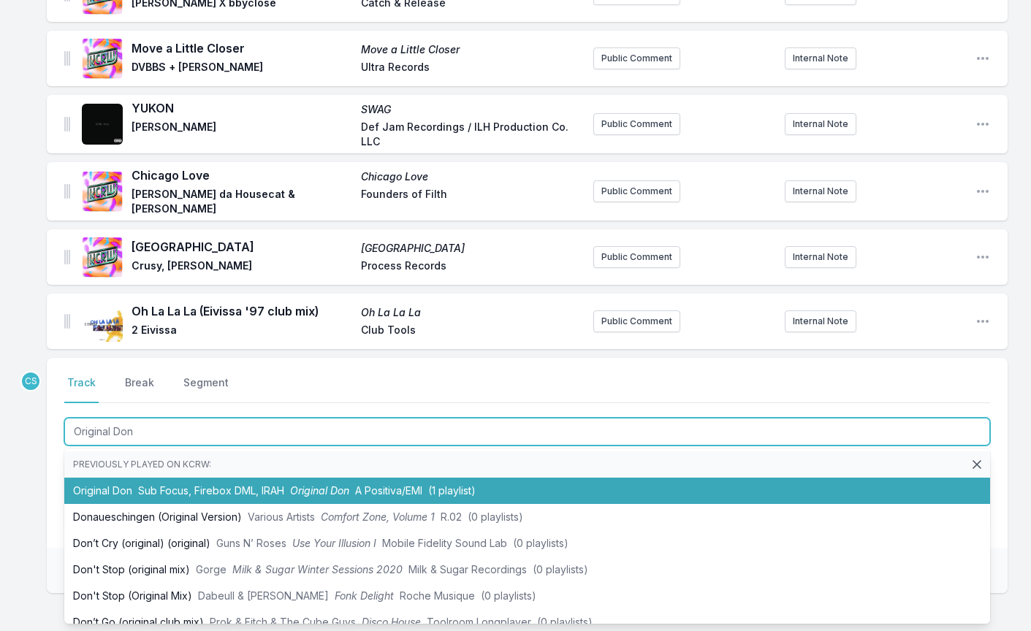
click at [302, 497] on span "Original Don" at bounding box center [319, 490] width 59 height 12
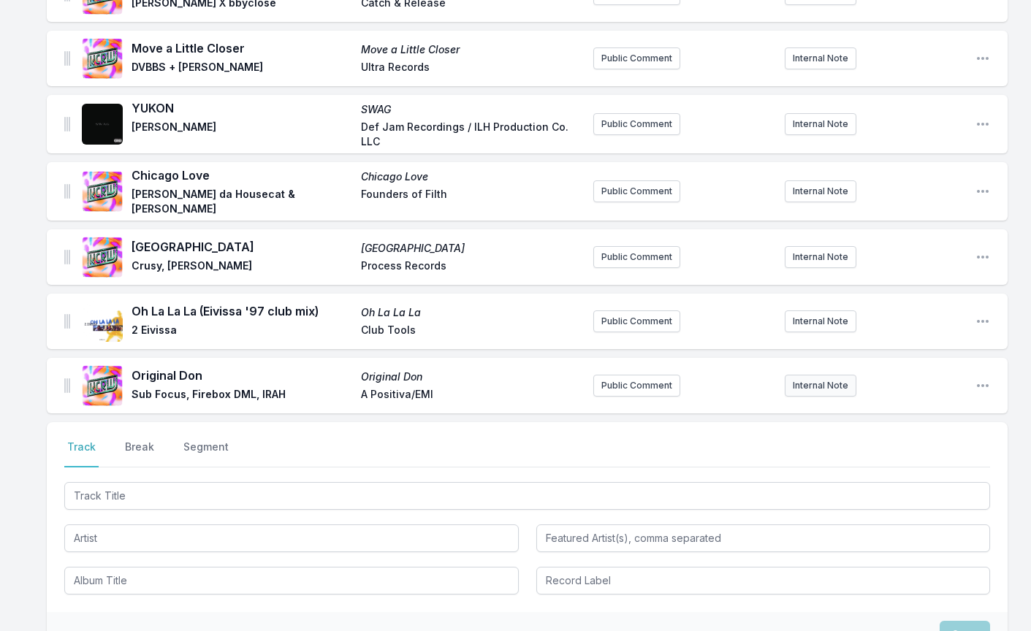
click at [813, 397] on button "Internal Note" at bounding box center [821, 386] width 72 height 22
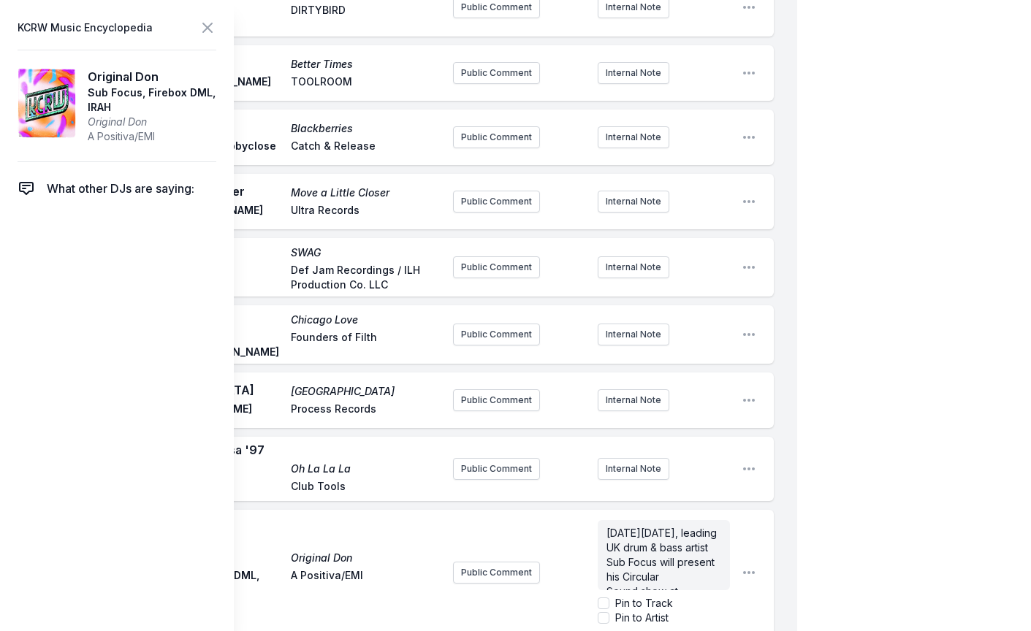
scroll to position [44, 0]
click at [601, 598] on input "Pin to Track" at bounding box center [604, 604] width 12 height 12
checkbox input "true"
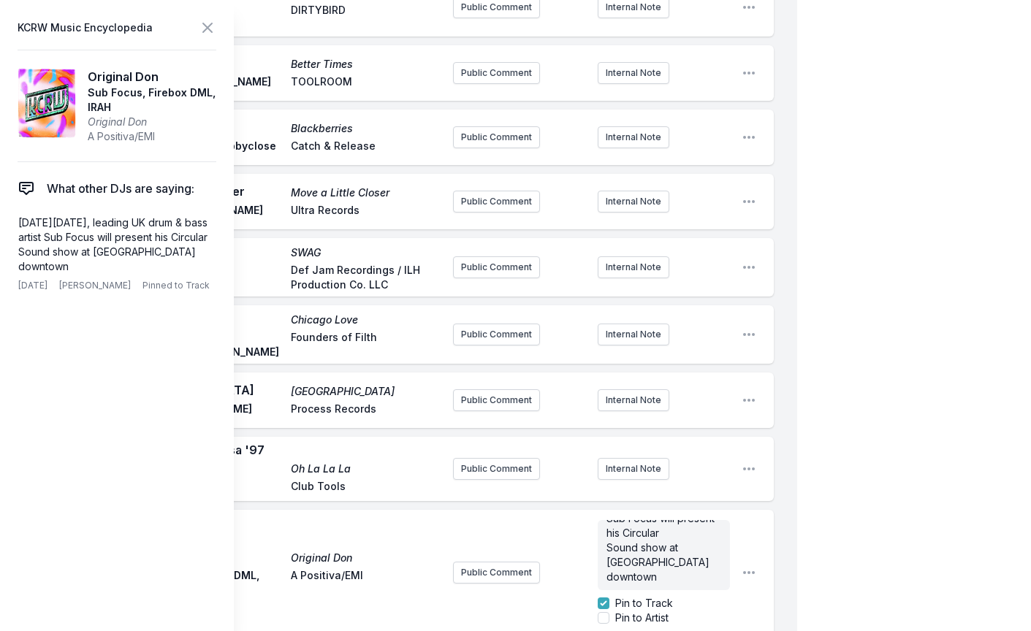
click at [208, 30] on icon at bounding box center [208, 28] width 18 height 18
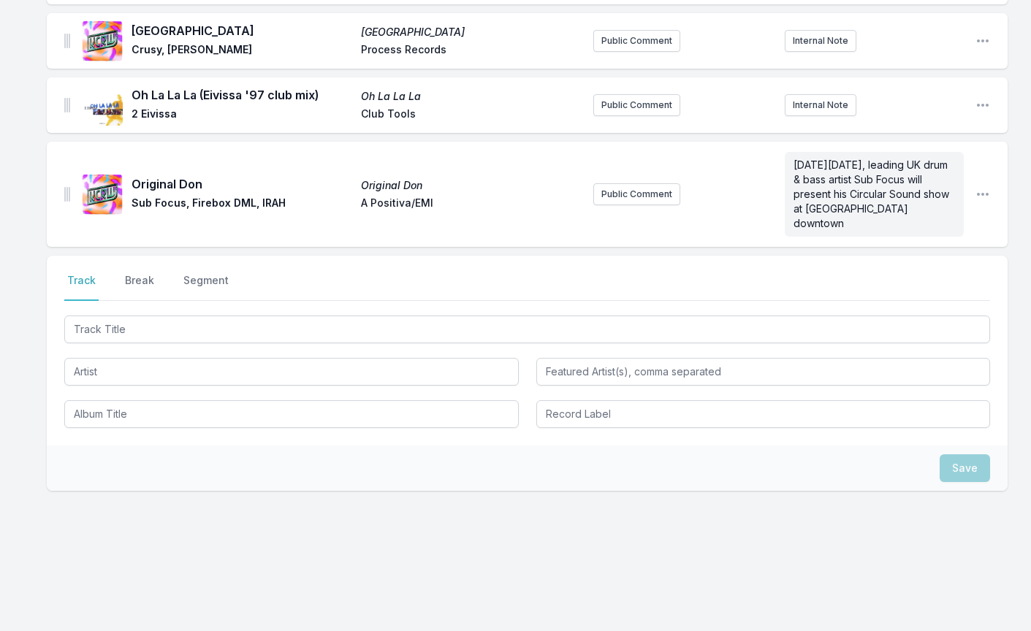
scroll to position [1638, 0]
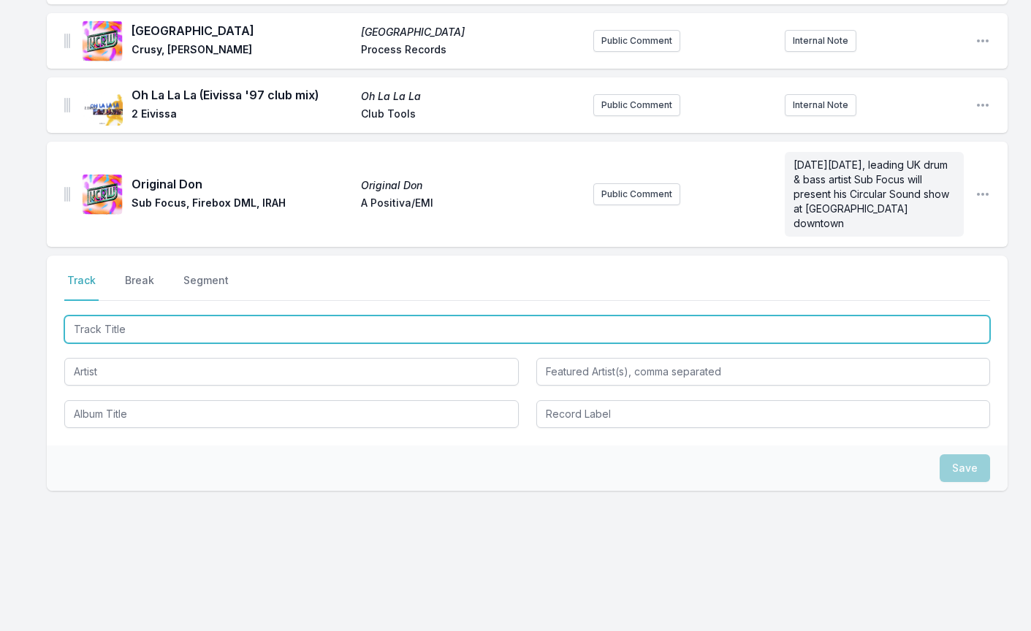
click at [107, 329] on input "Track Title" at bounding box center [527, 330] width 926 height 28
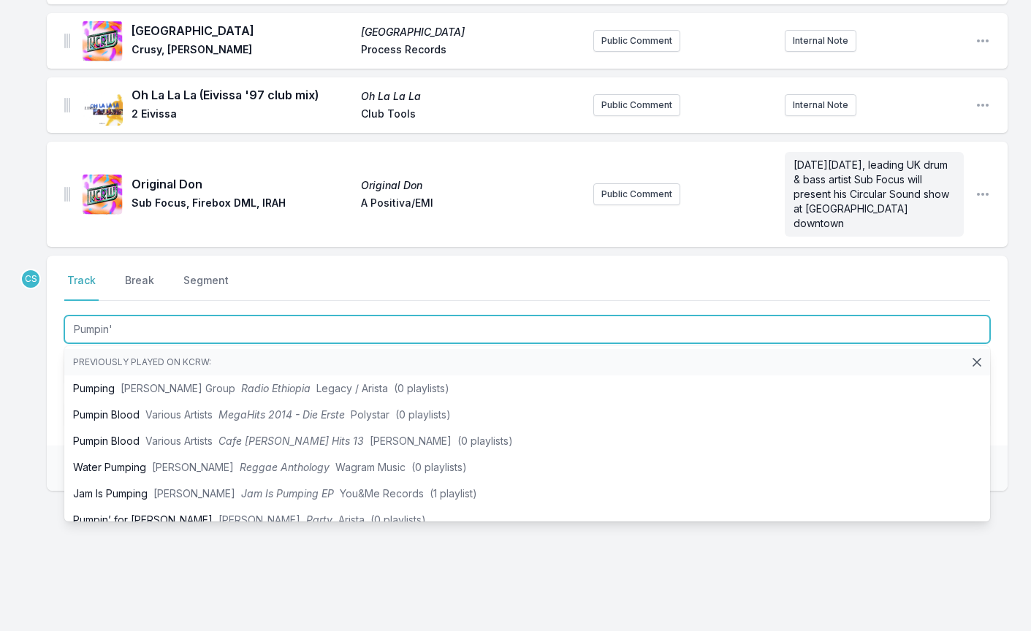
type input "Pumpin'"
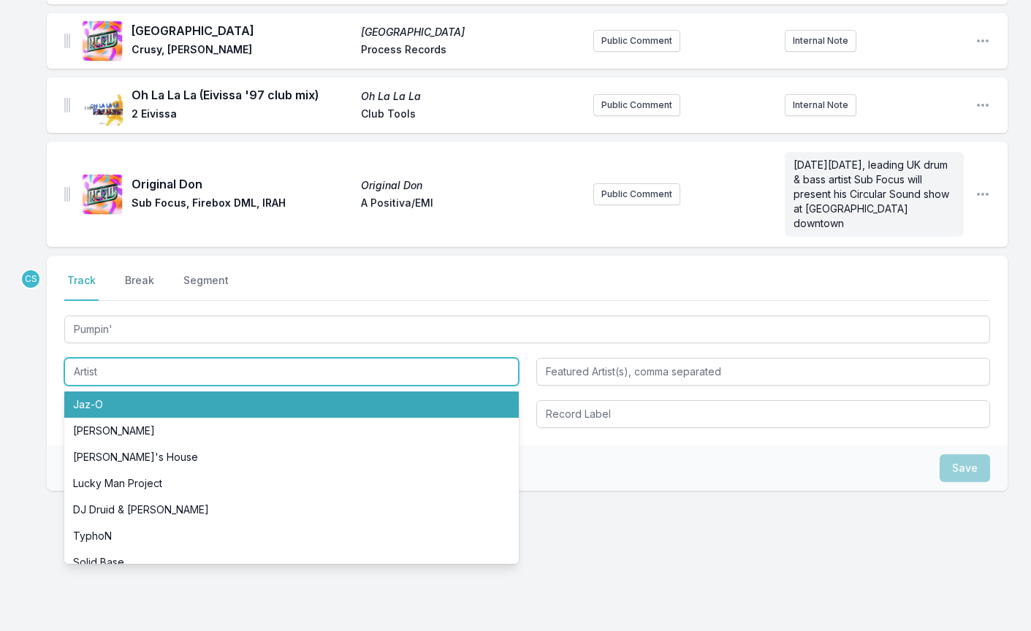
paste input "Across Boundaries, [PERSON_NAME] & Locklead"
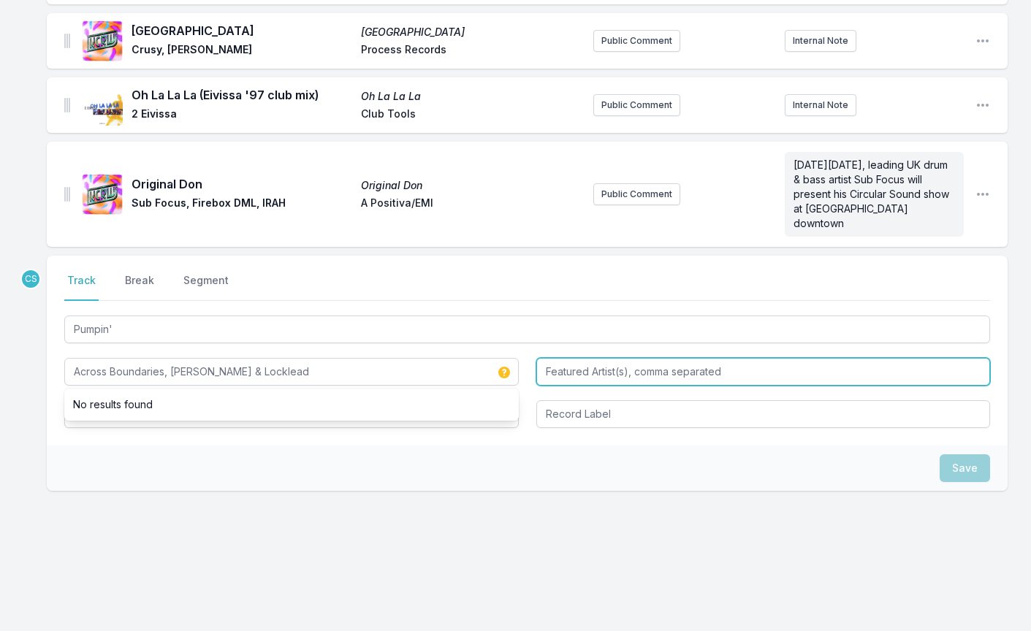
type input "Across Boundaries, [PERSON_NAME] & Locklead"
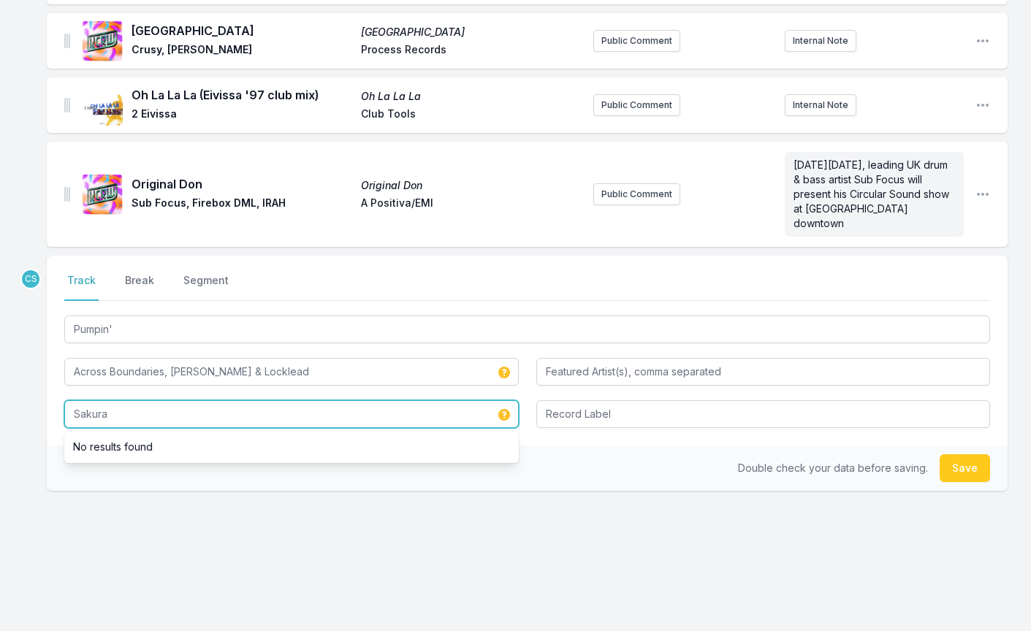
type input "Sakura"
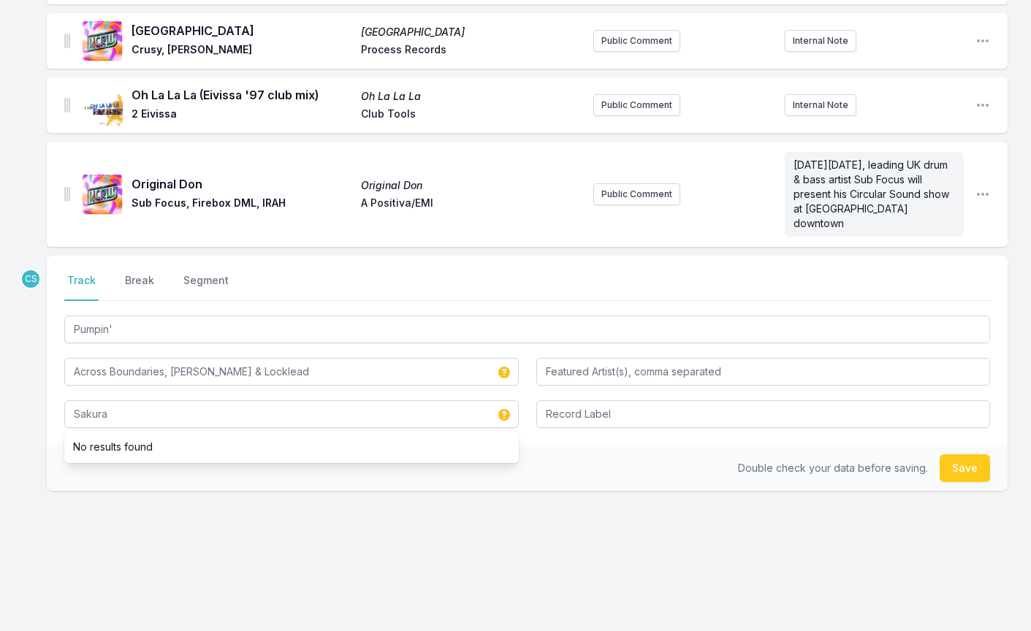
click at [121, 535] on div "CS Select a tab Track Break Segment Track Break Segment Pumpin' Across Boundari…" at bounding box center [527, 420] width 961 height 329
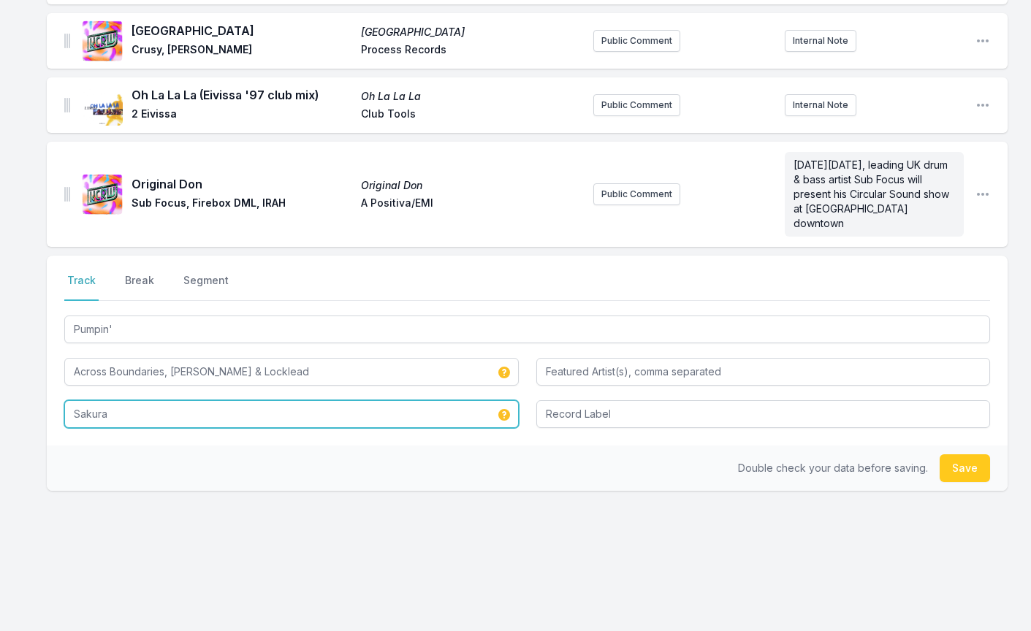
click at [132, 416] on input "Sakura" at bounding box center [291, 414] width 454 height 28
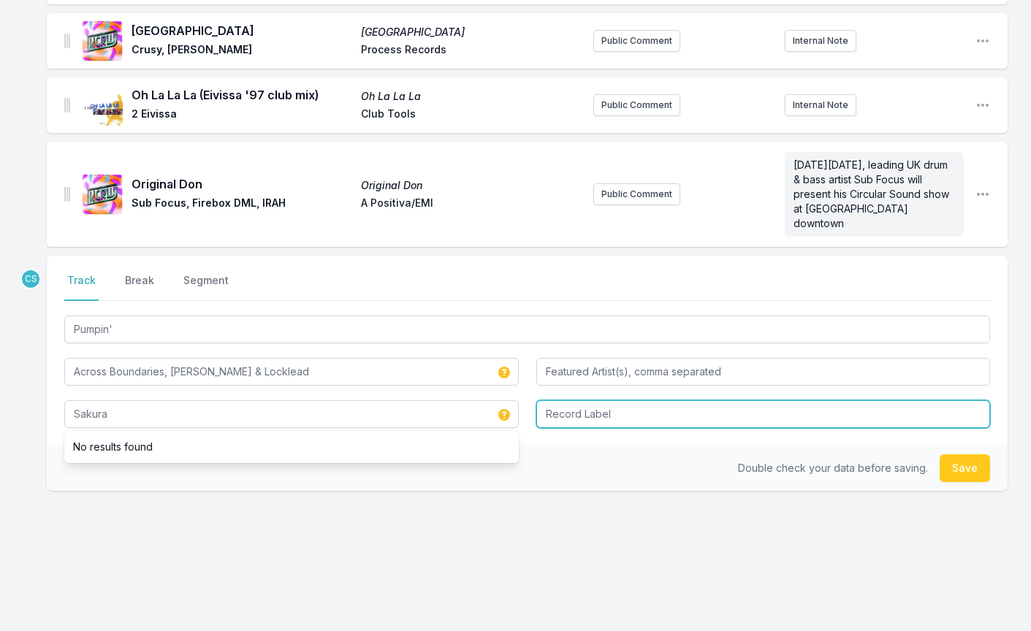
click at [574, 425] on input "Record Label" at bounding box center [763, 414] width 454 height 28
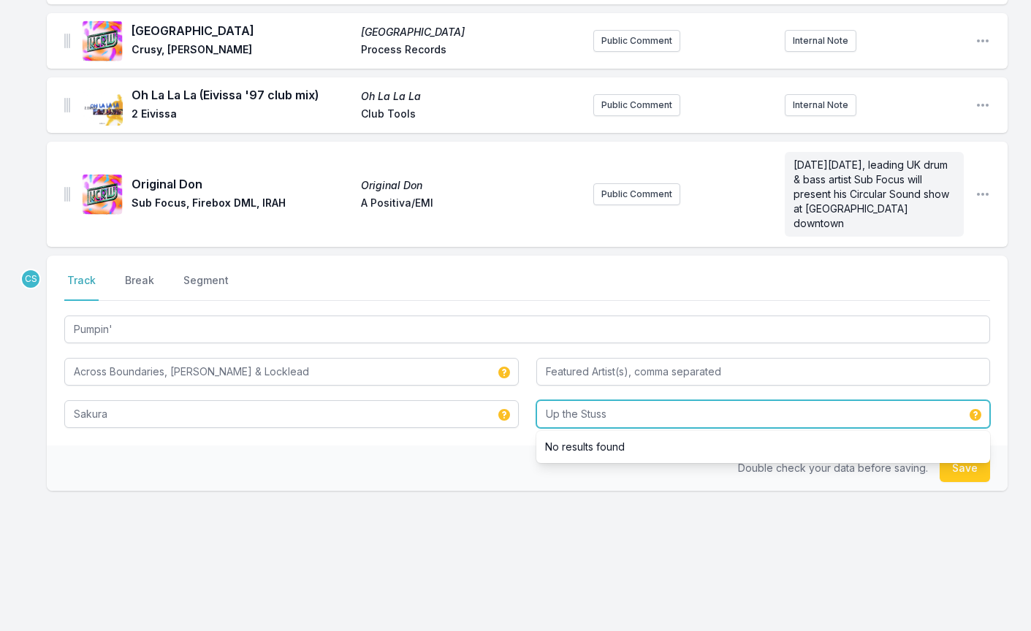
type input "Up the Stuss"
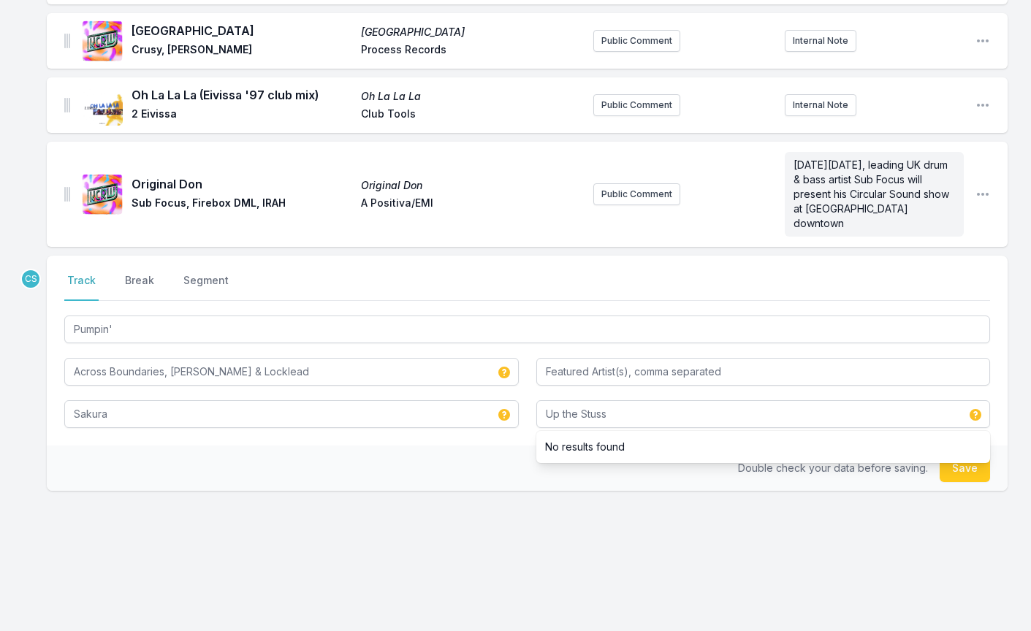
click at [531, 509] on div "CS Select a tab Track Break Segment Track Break Segment Pumpin' Across Boundari…" at bounding box center [527, 420] width 961 height 329
click at [959, 457] on button "Save" at bounding box center [965, 468] width 50 height 28
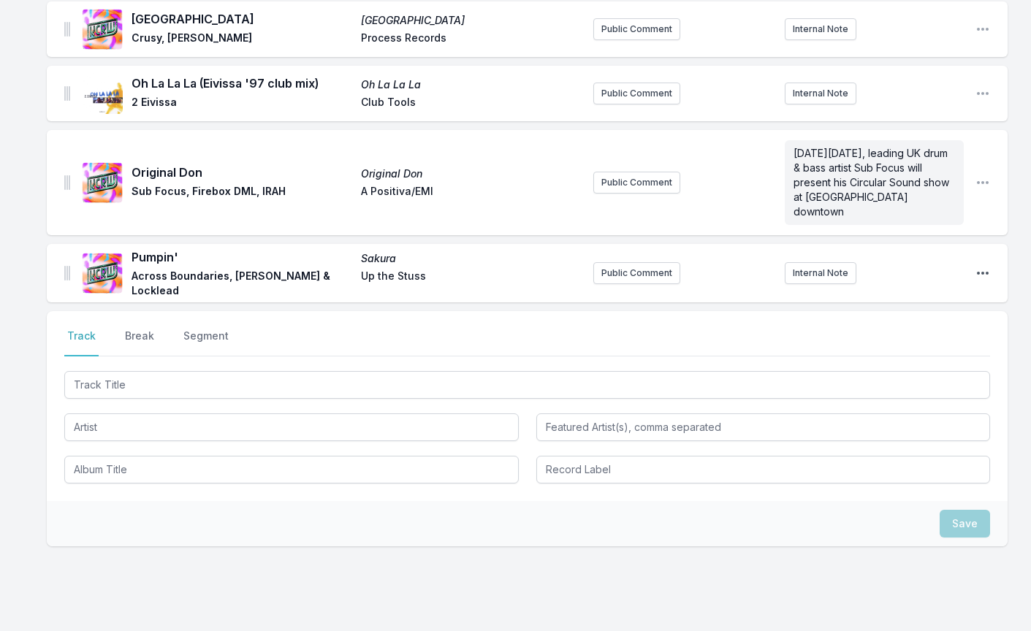
click at [983, 275] on icon "Open playlist item options" at bounding box center [983, 273] width 12 height 3
click at [870, 316] on button "Edit Track Details" at bounding box center [908, 302] width 164 height 26
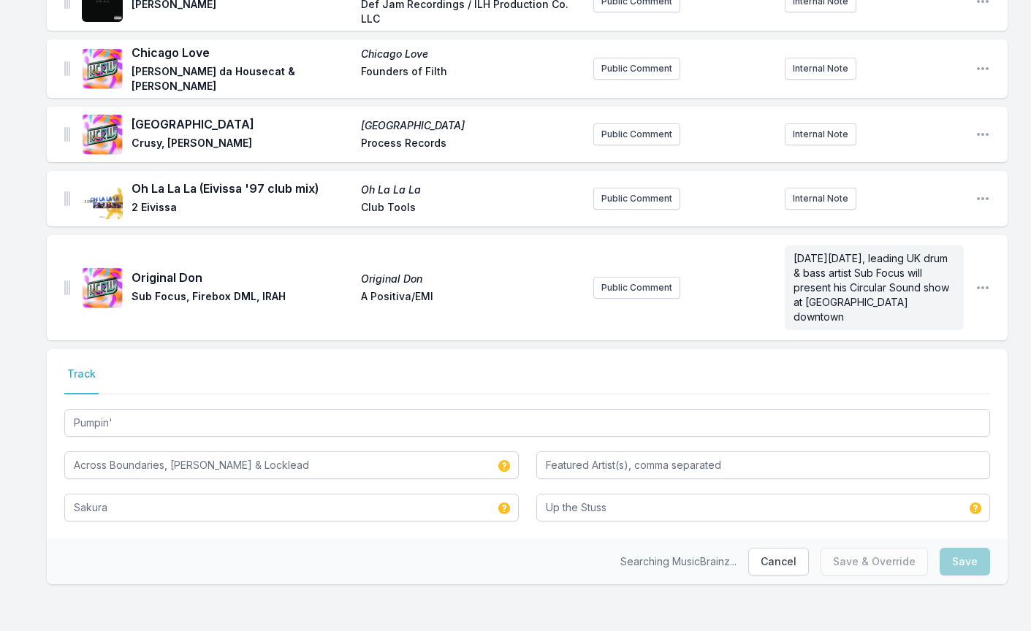
scroll to position [1545, 0]
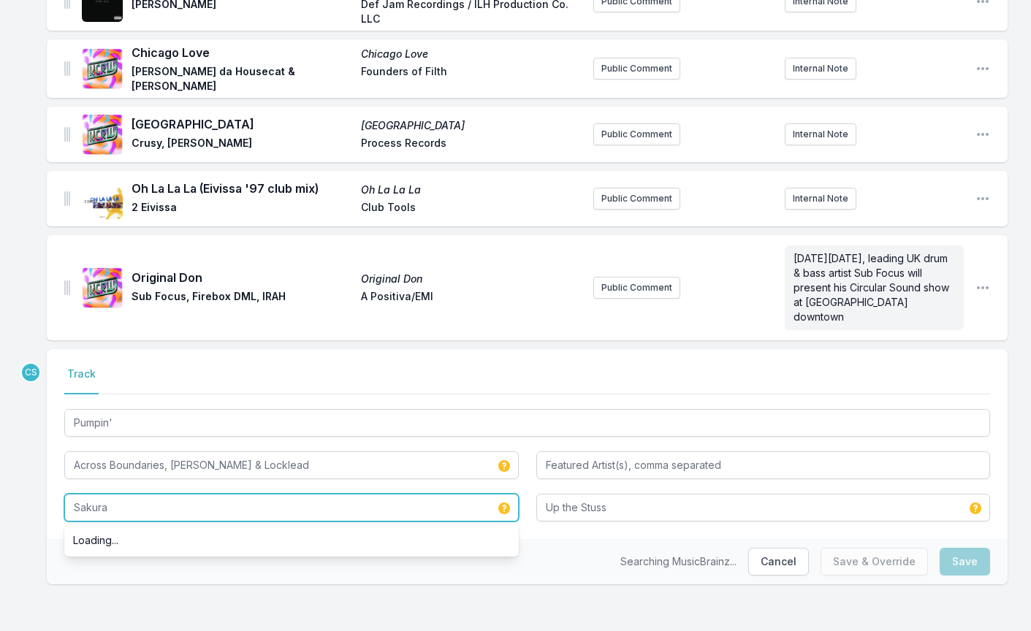
click at [212, 512] on input "Sakura" at bounding box center [291, 508] width 454 height 28
click at [212, 511] on input "Sakura" at bounding box center [291, 508] width 454 height 28
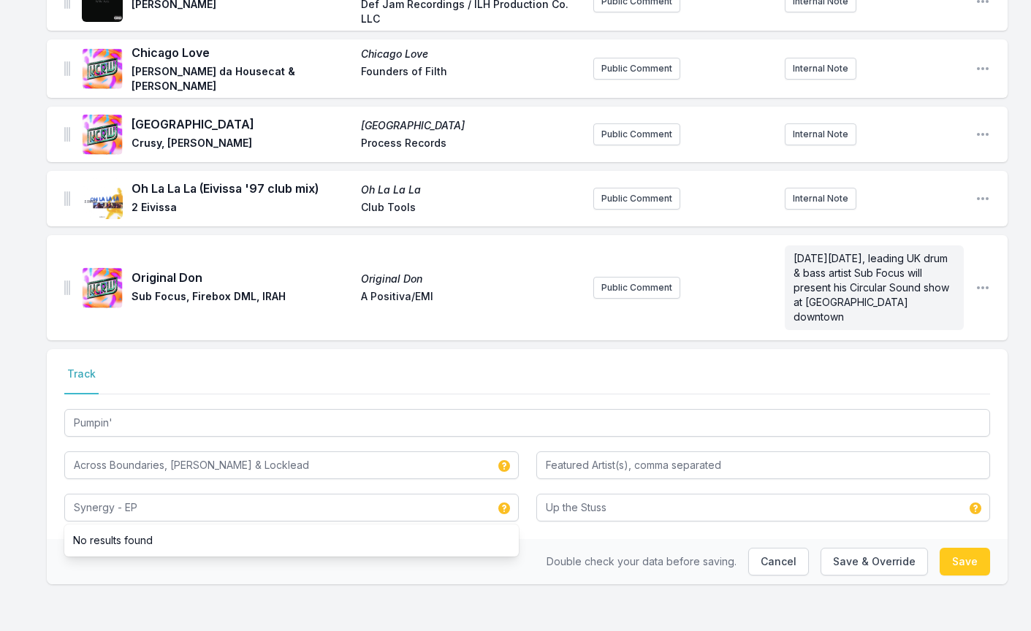
click at [953, 560] on button "Save" at bounding box center [965, 562] width 50 height 28
type input "Sakura"
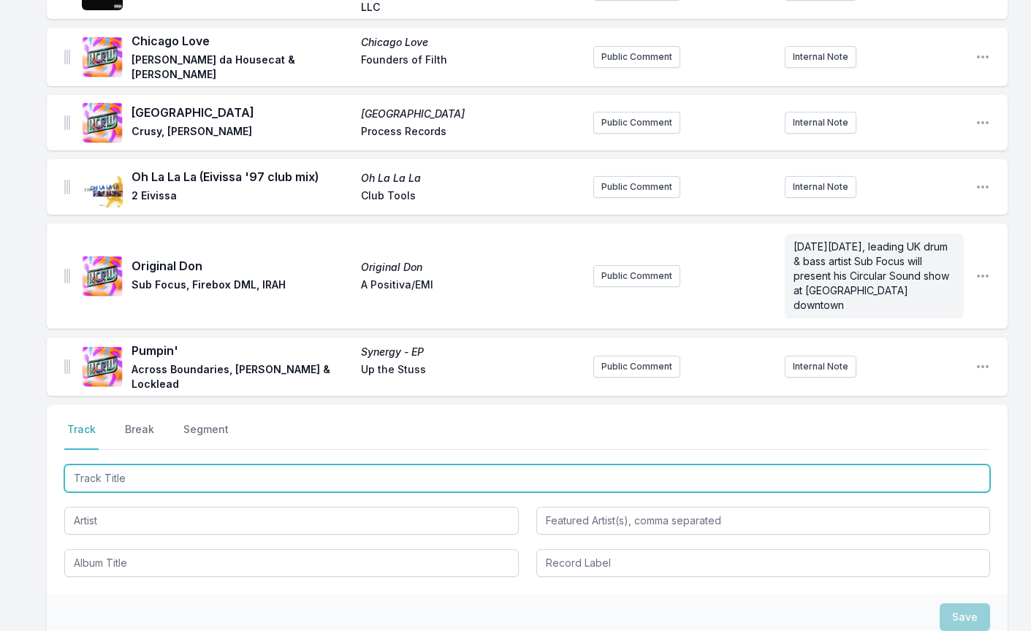
click at [99, 477] on input "Track Title" at bounding box center [527, 479] width 926 height 28
type input "Wonder"
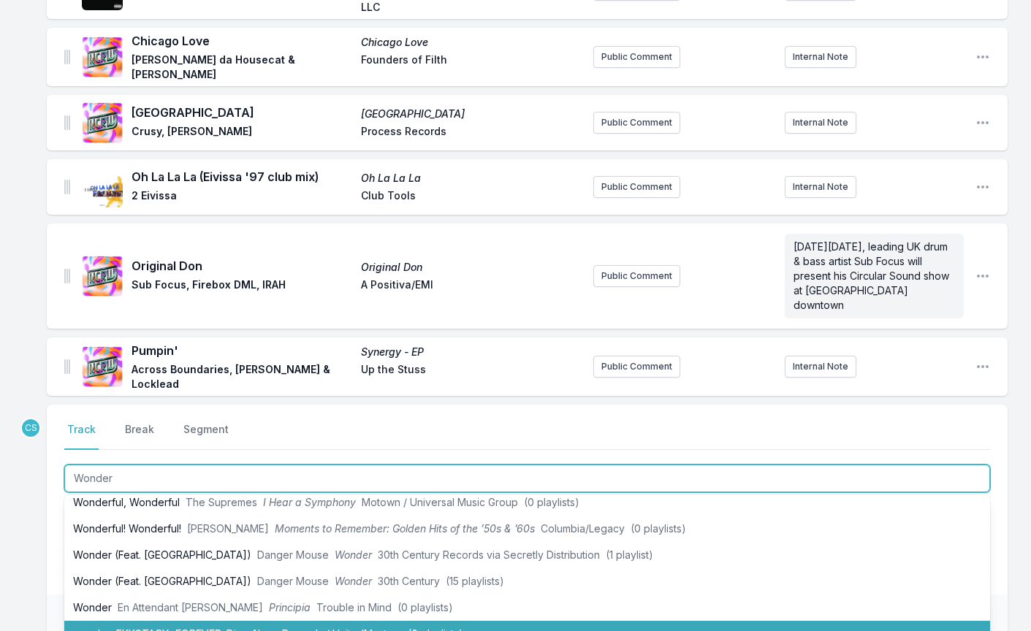
scroll to position [50, 0]
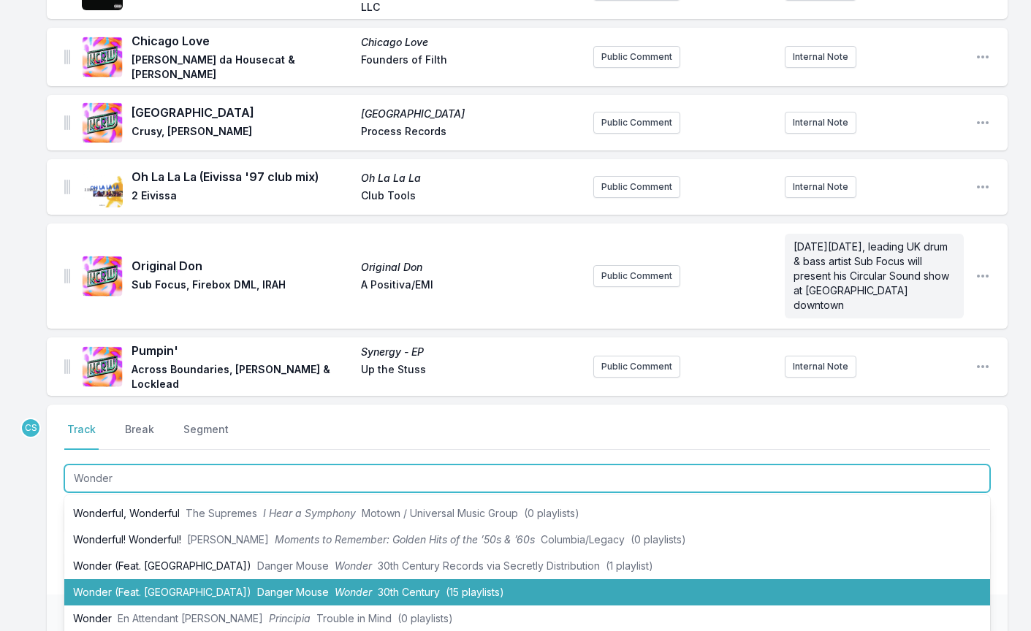
click at [112, 594] on li "Wonder (Feat. MorMor) Danger Mouse Wonder 30th Century (15 playlists)" at bounding box center [527, 592] width 926 height 26
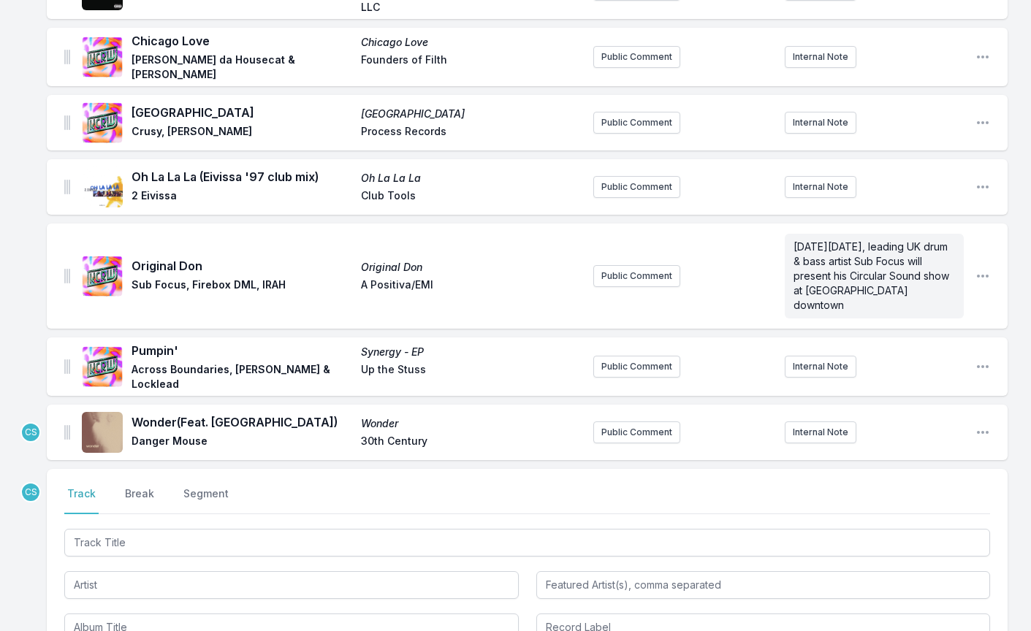
click at [856, 441] on aside "Internal Note" at bounding box center [874, 433] width 179 height 22
click at [842, 441] on button "Internal Note" at bounding box center [821, 433] width 72 height 22
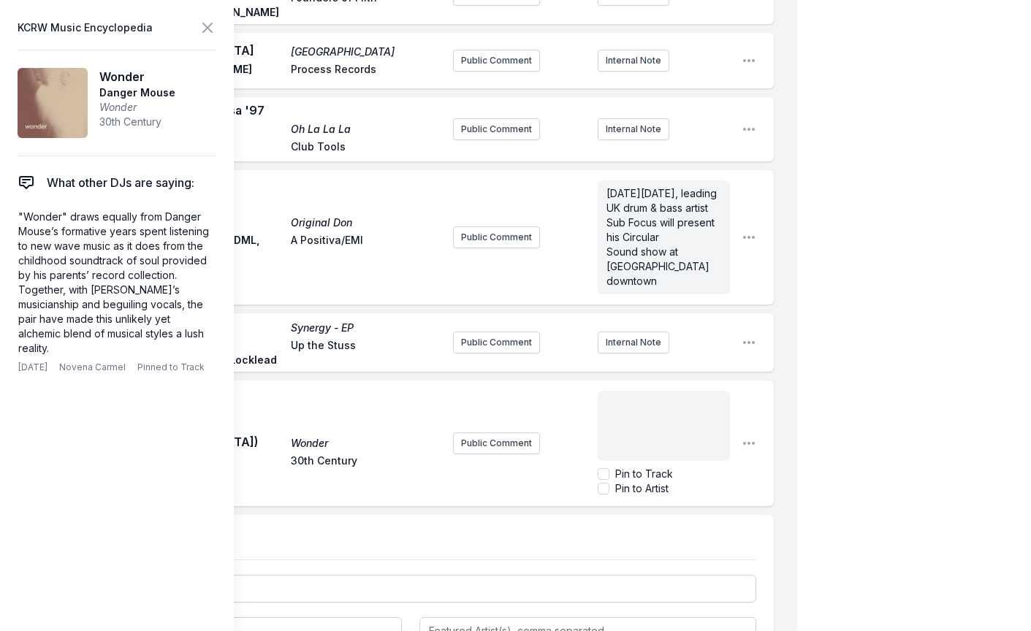
scroll to position [1764, 0]
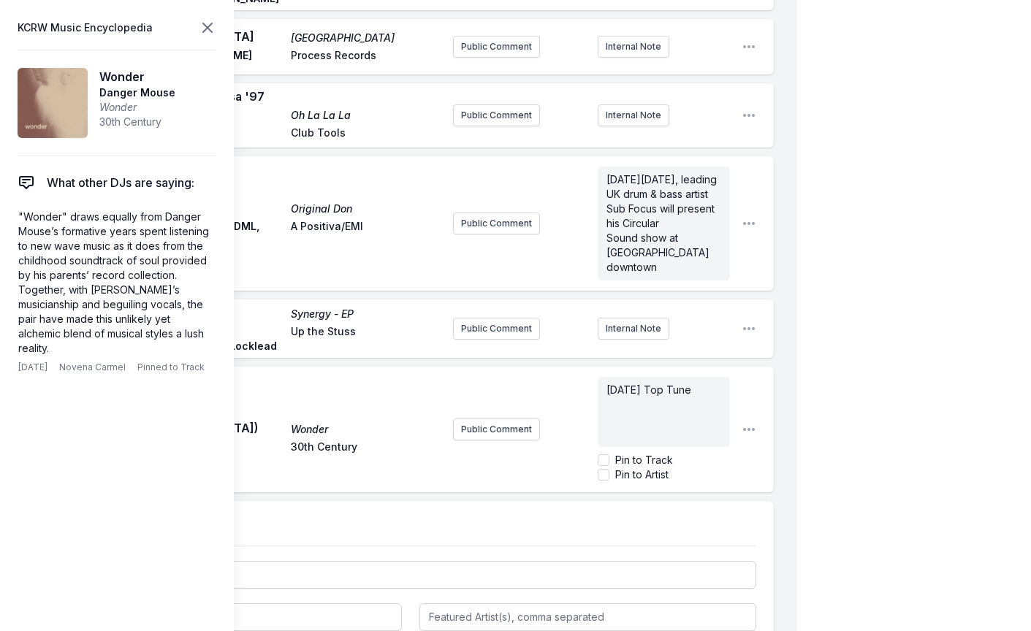
click at [210, 31] on icon at bounding box center [208, 28] width 18 height 18
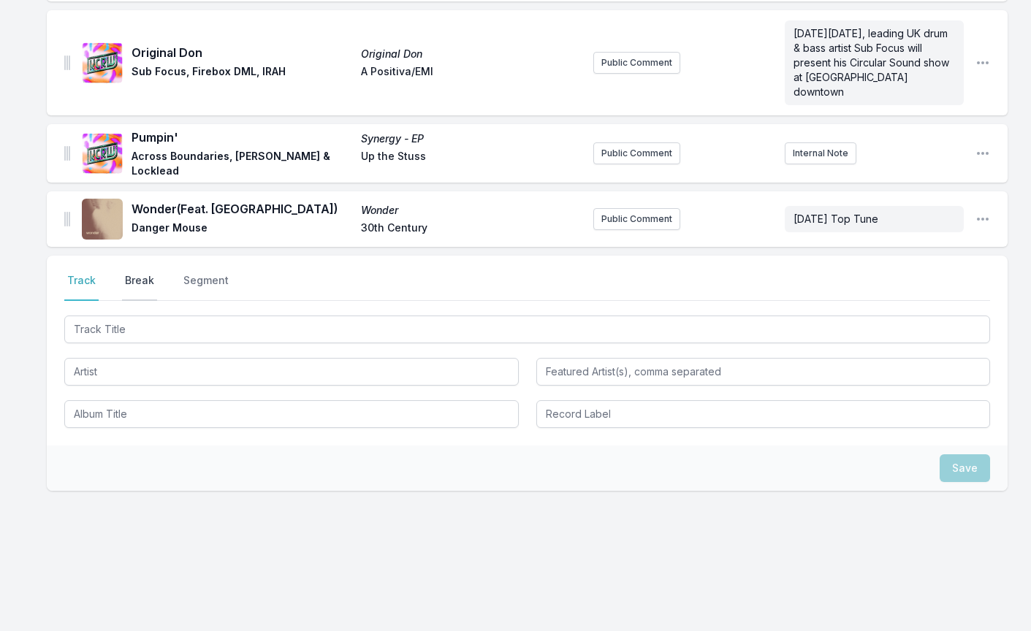
click at [134, 286] on button "Break" at bounding box center [139, 287] width 35 height 28
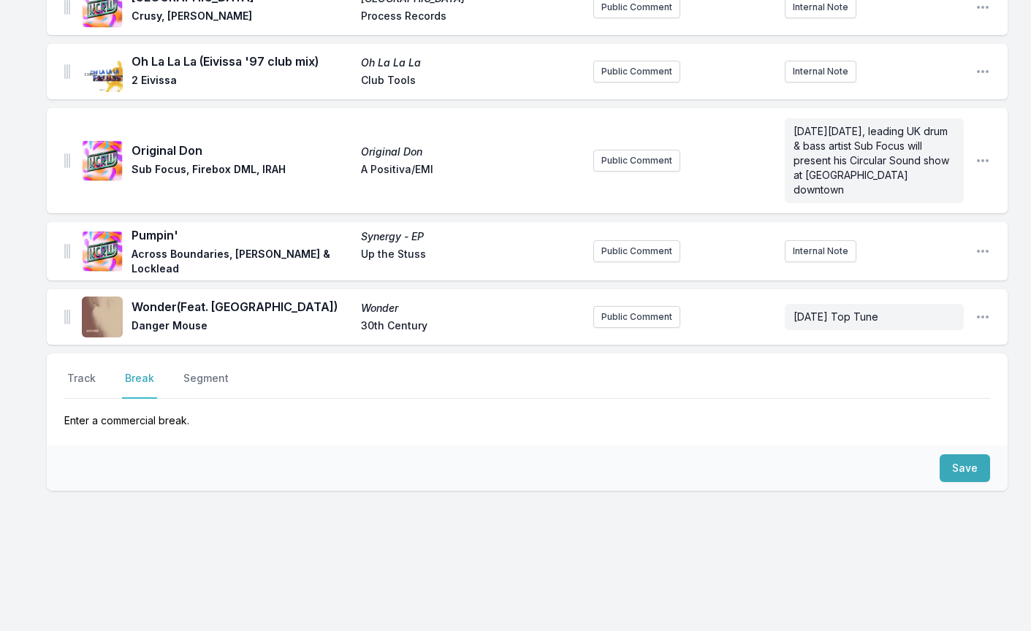
scroll to position [1669, 0]
click at [945, 459] on button "Save" at bounding box center [965, 468] width 50 height 28
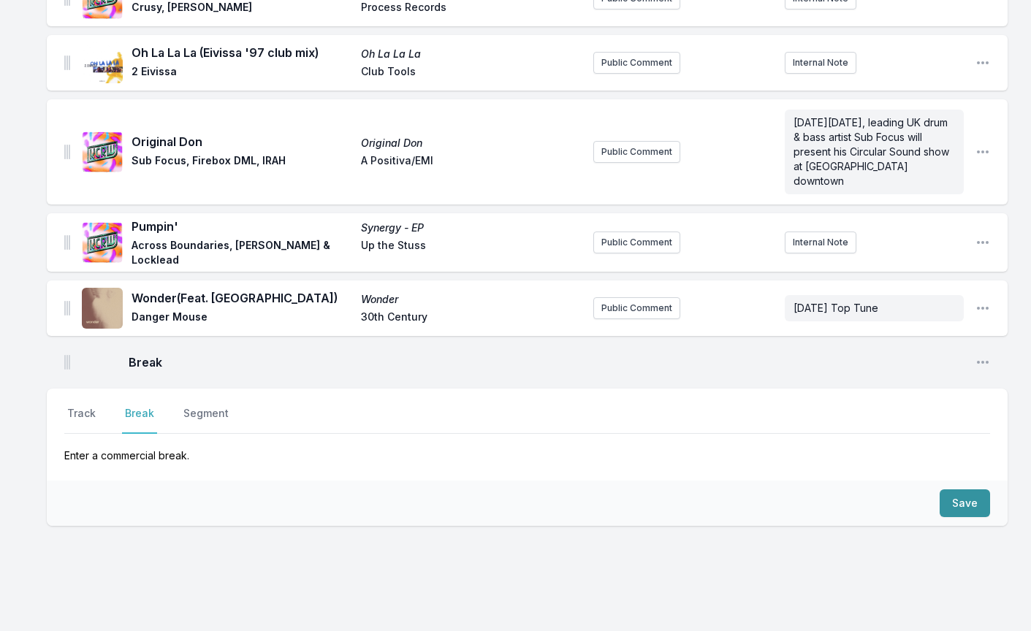
click at [970, 513] on button "Save" at bounding box center [965, 504] width 50 height 28
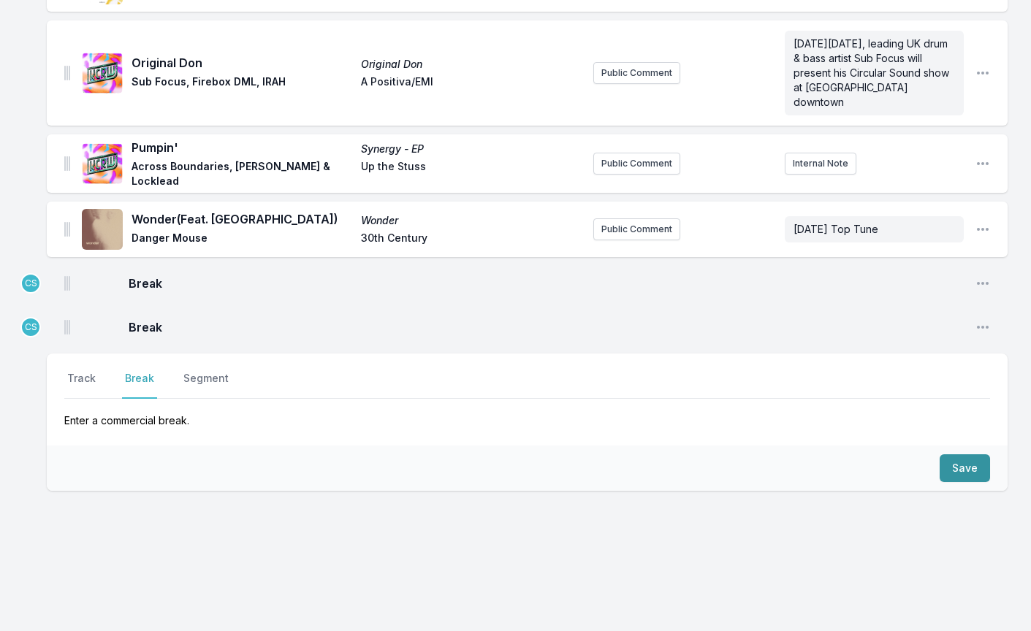
scroll to position [1756, 0]
click at [959, 468] on button "Save" at bounding box center [965, 468] width 50 height 28
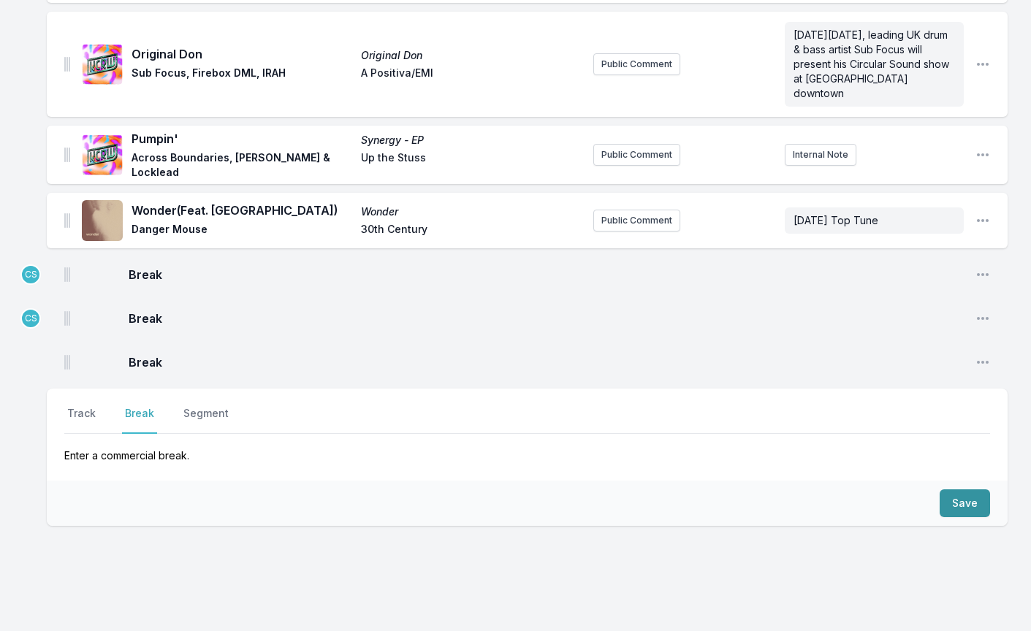
click at [962, 517] on button "Save" at bounding box center [965, 504] width 50 height 28
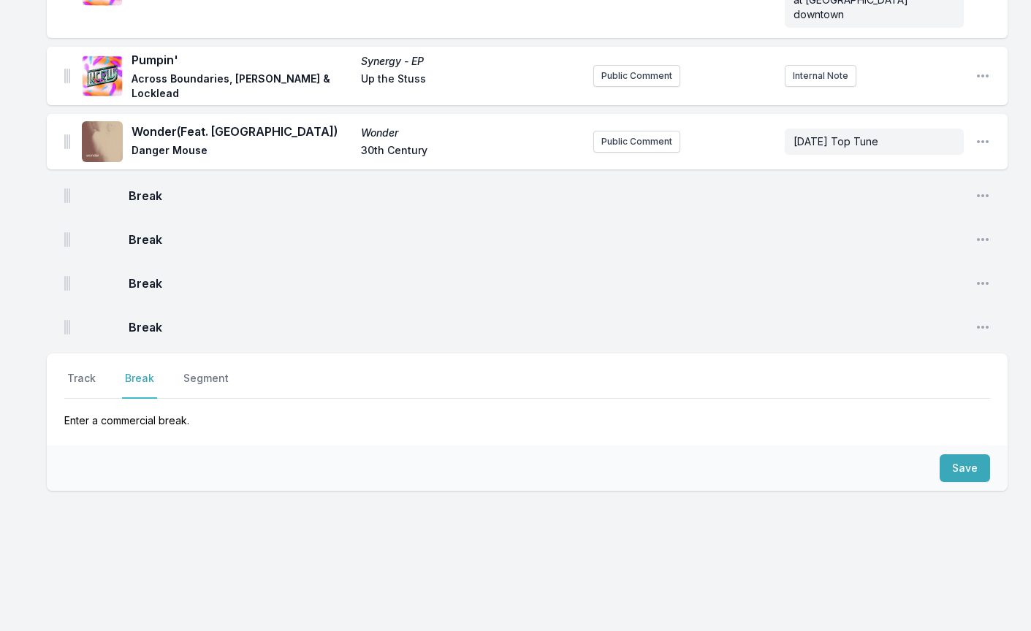
scroll to position [1844, 0]
click at [965, 463] on button "Save" at bounding box center [965, 468] width 50 height 28
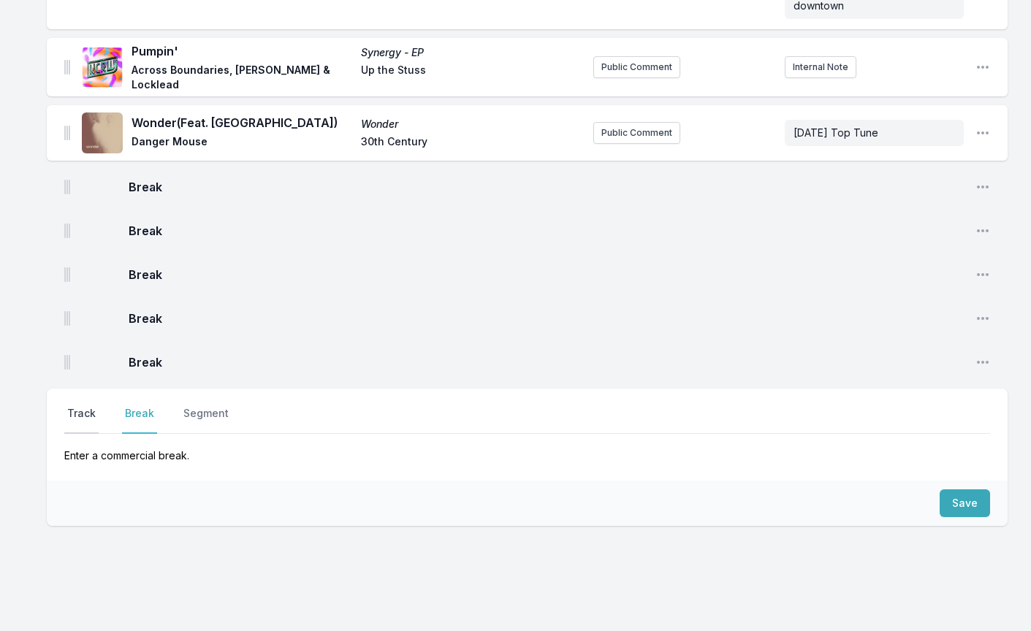
click at [90, 421] on button "Track" at bounding box center [81, 420] width 34 height 28
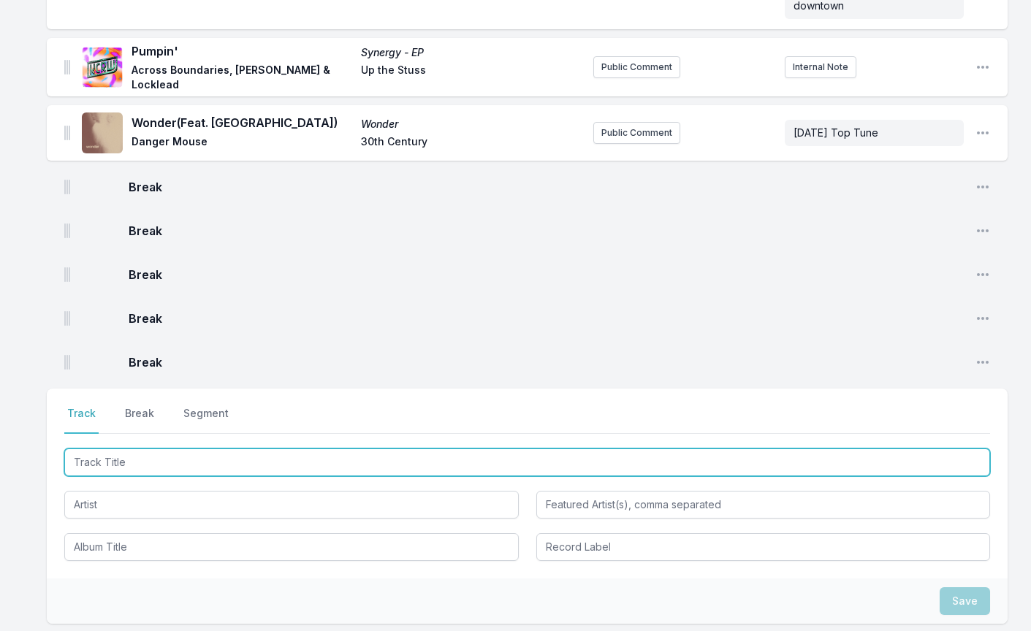
click at [105, 471] on input "Track Title" at bounding box center [527, 463] width 926 height 28
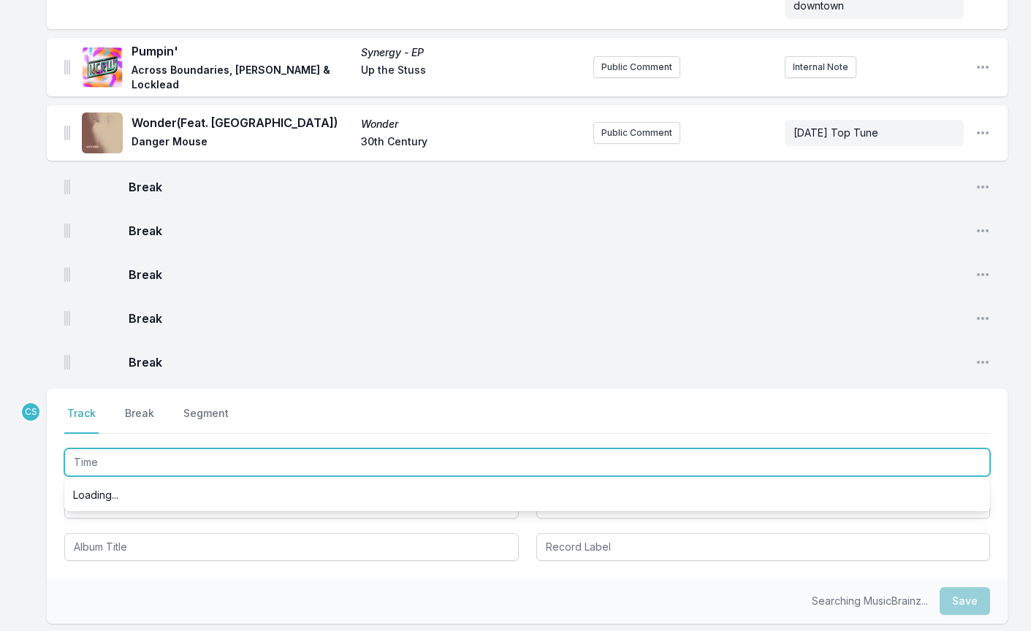
type input "Time"
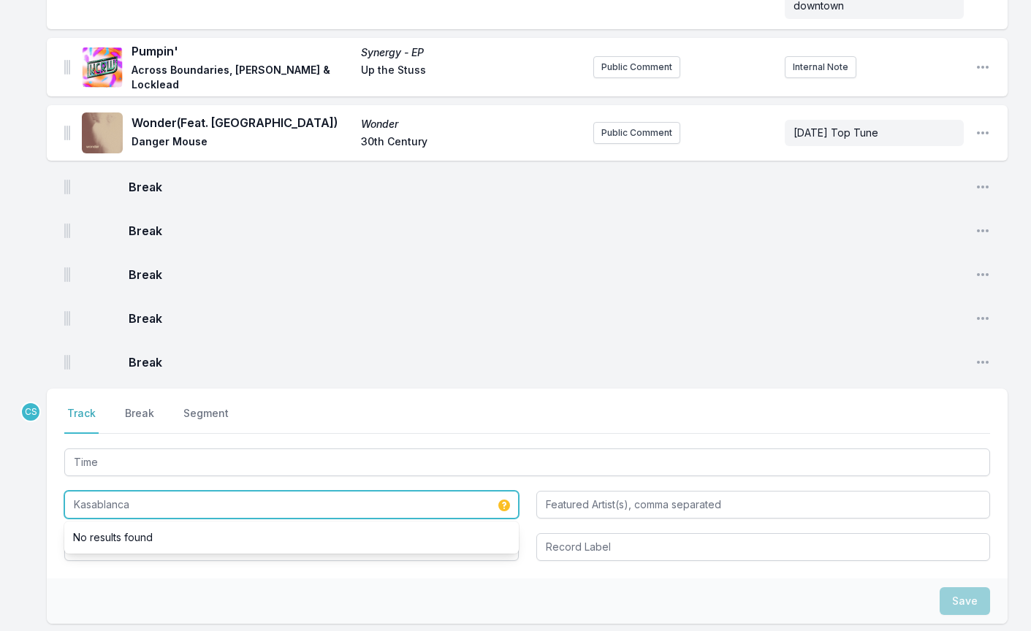
type input "Kasablanca"
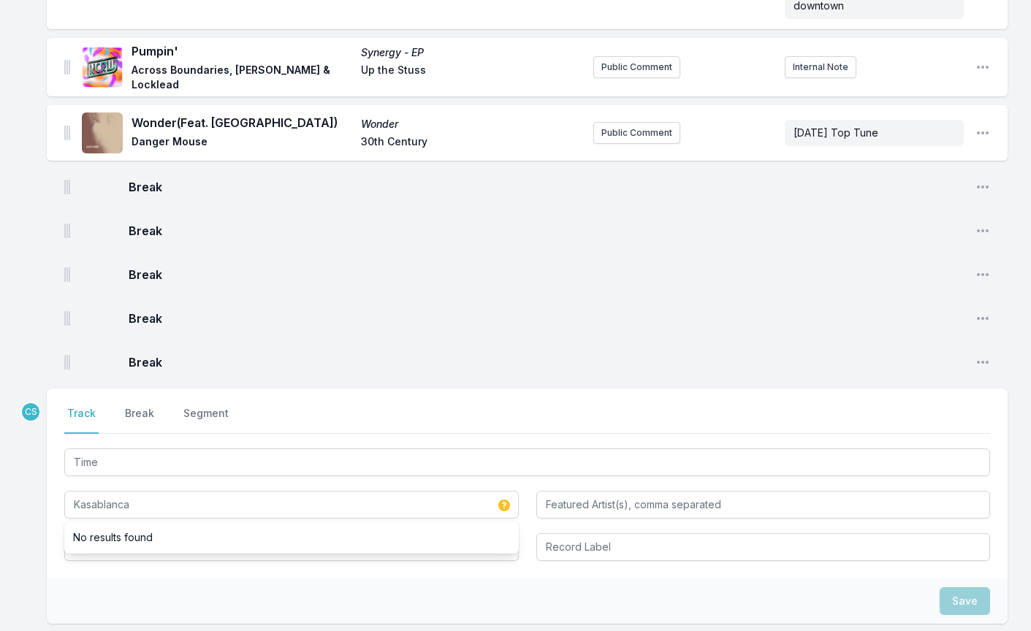
click at [131, 579] on div "Select a tab Track Break Segment Track Break Segment Time Kasablanca No results…" at bounding box center [527, 484] width 961 height 190
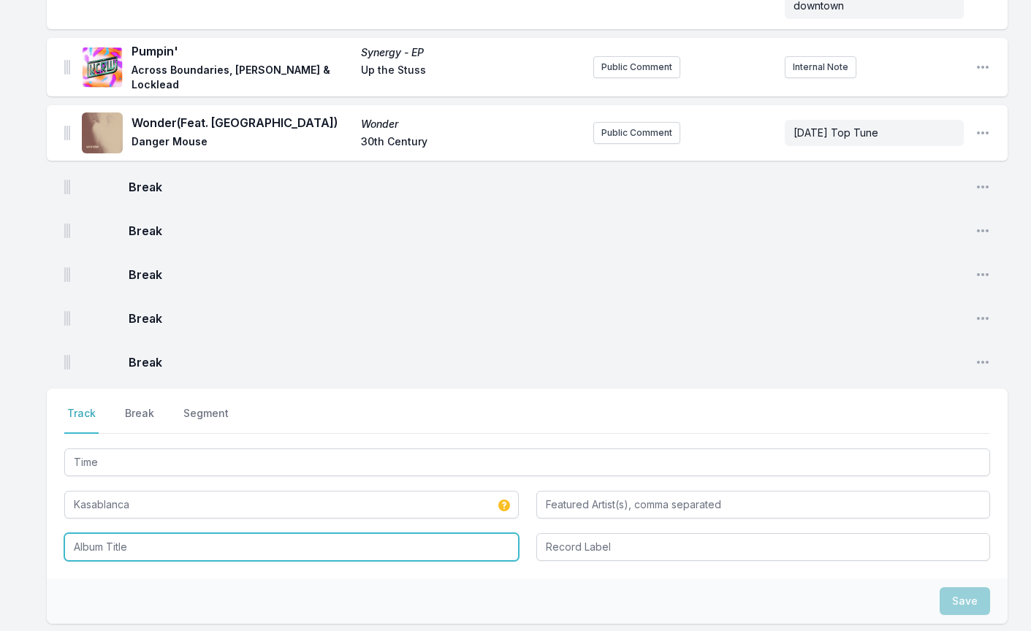
click at [123, 554] on input "Album Title" at bounding box center [291, 547] width 454 height 28
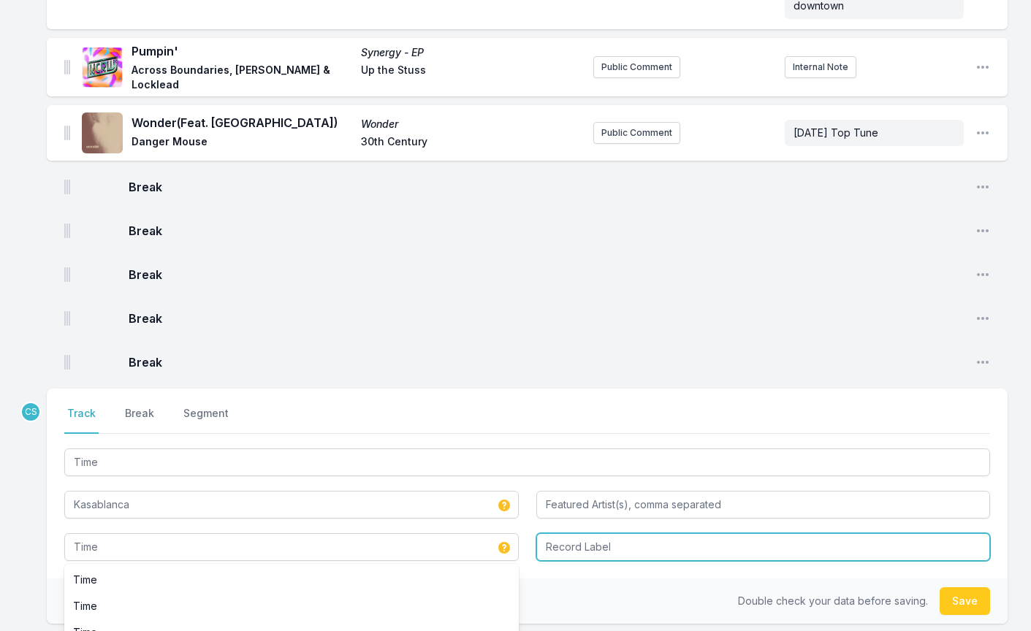
type input "Time"
type input "Anjunabeats"
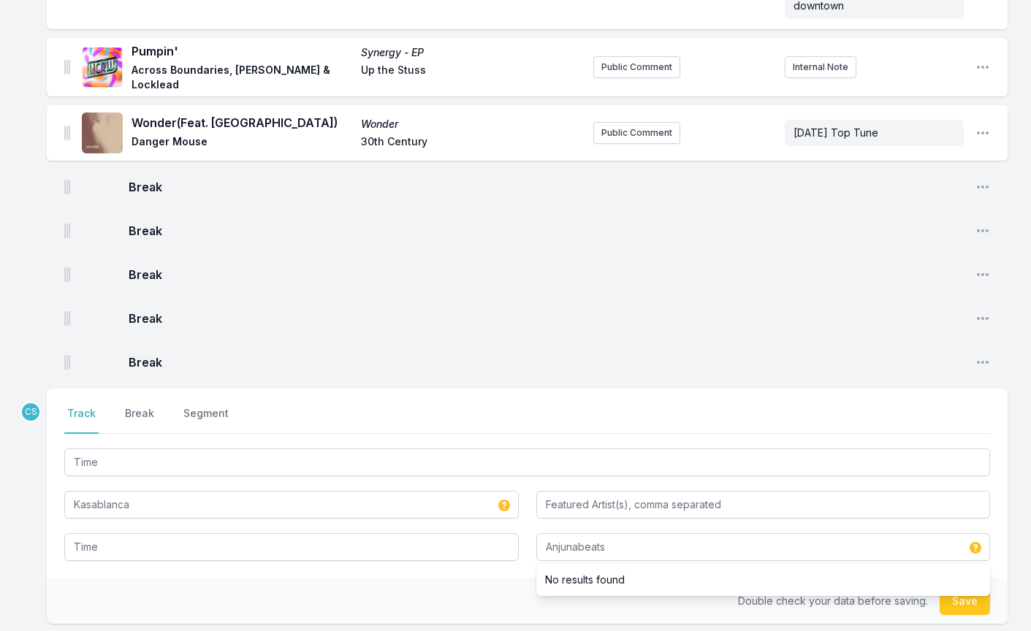
click at [253, 604] on div "Double check your data before saving. Save" at bounding box center [527, 601] width 961 height 45
click at [976, 604] on button "Save" at bounding box center [965, 601] width 50 height 28
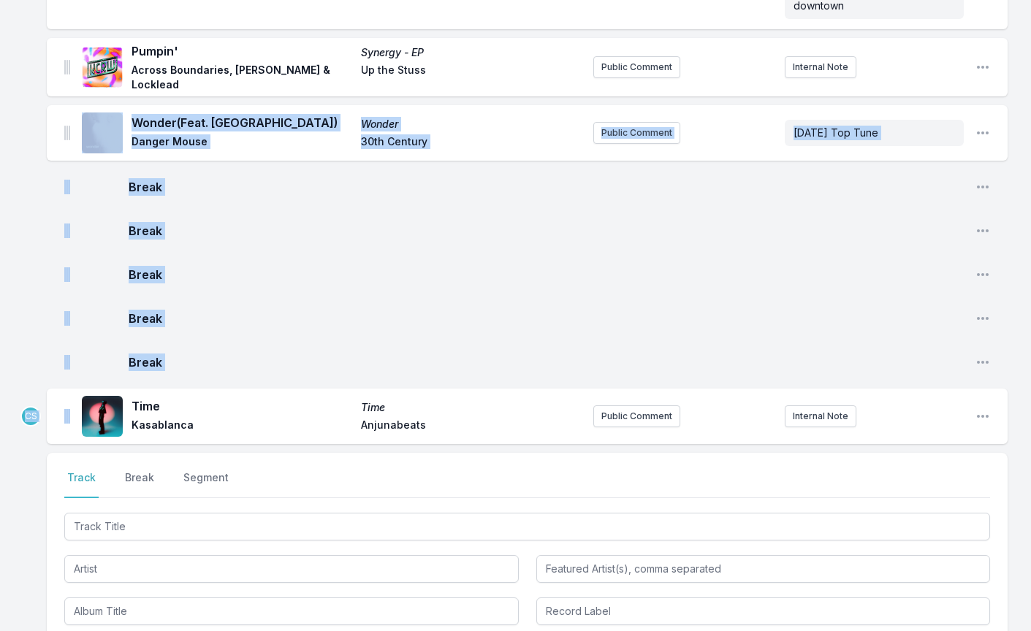
drag, startPoint x: 64, startPoint y: 422, endPoint x: 71, endPoint y: 169, distance: 253.6
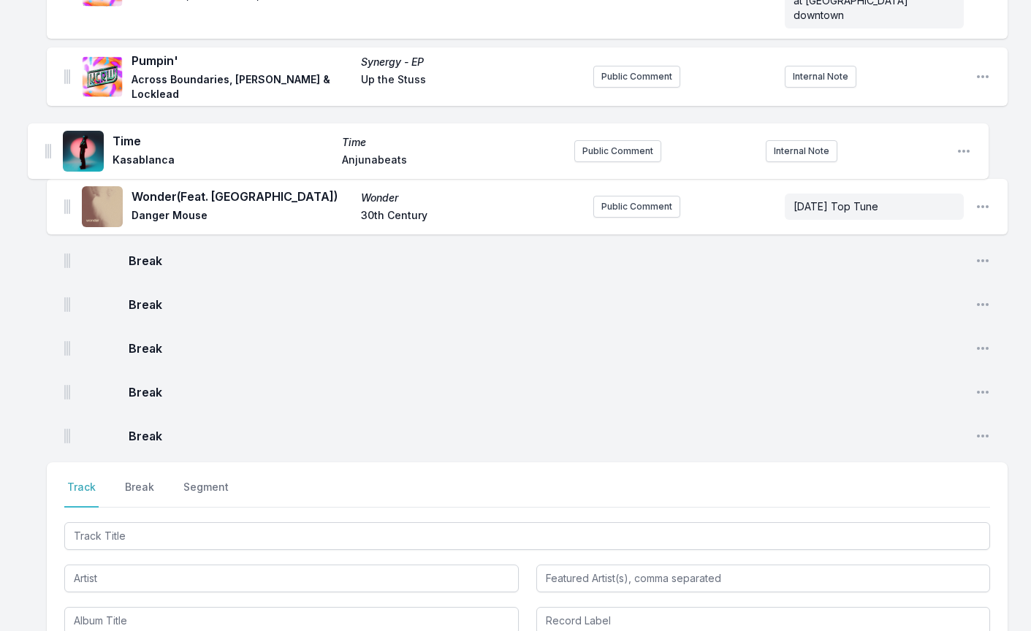
drag, startPoint x: 66, startPoint y: 422, endPoint x: 42, endPoint y: 139, distance: 284.5
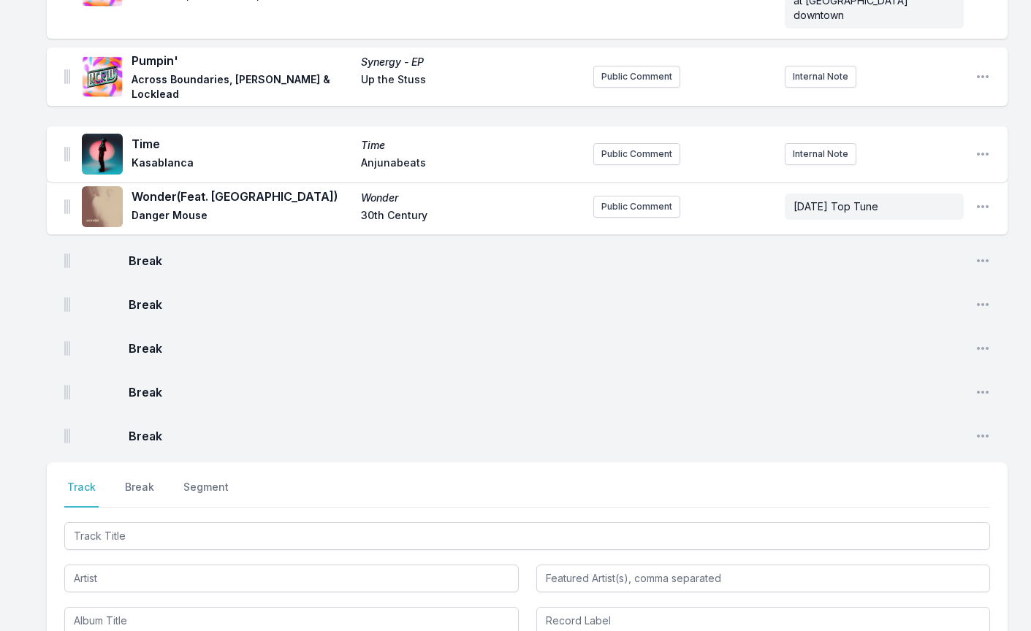
scroll to position [1832, 0]
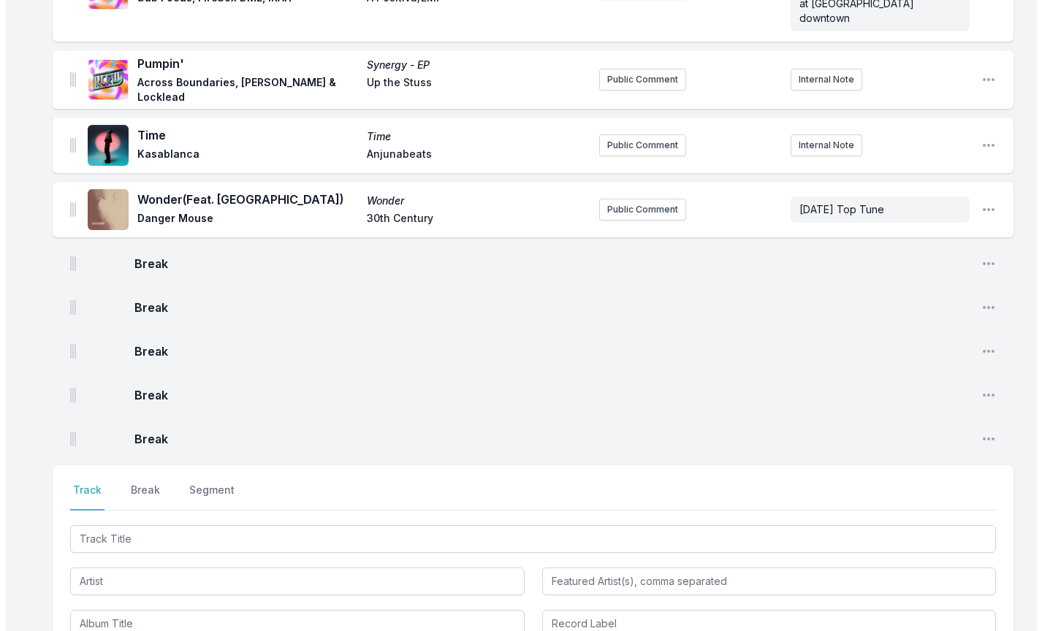
scroll to position [1830, 0]
